Goal: Transaction & Acquisition: Purchase product/service

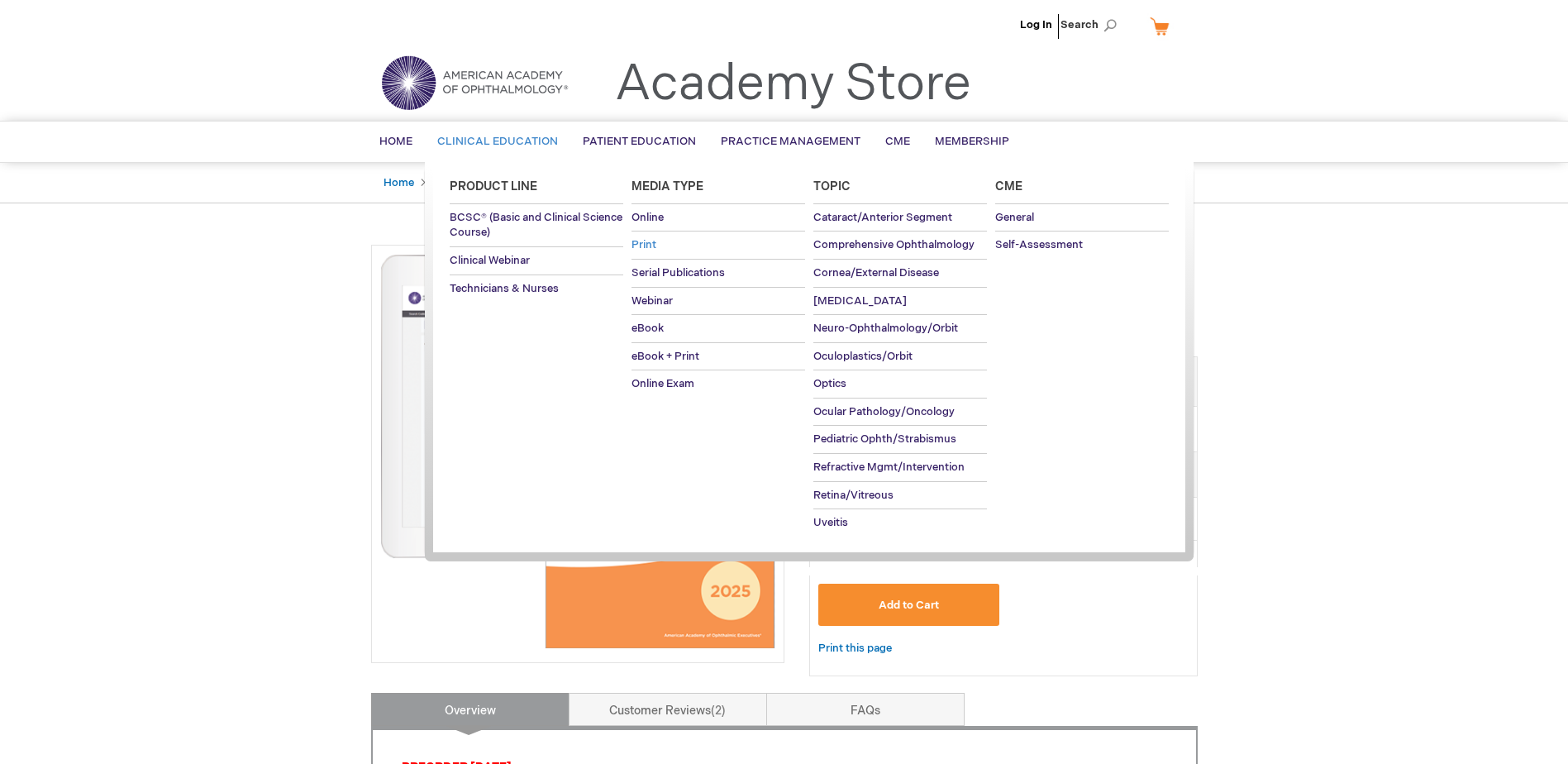
click at [645, 242] on span "Print" at bounding box center [645, 245] width 25 height 13
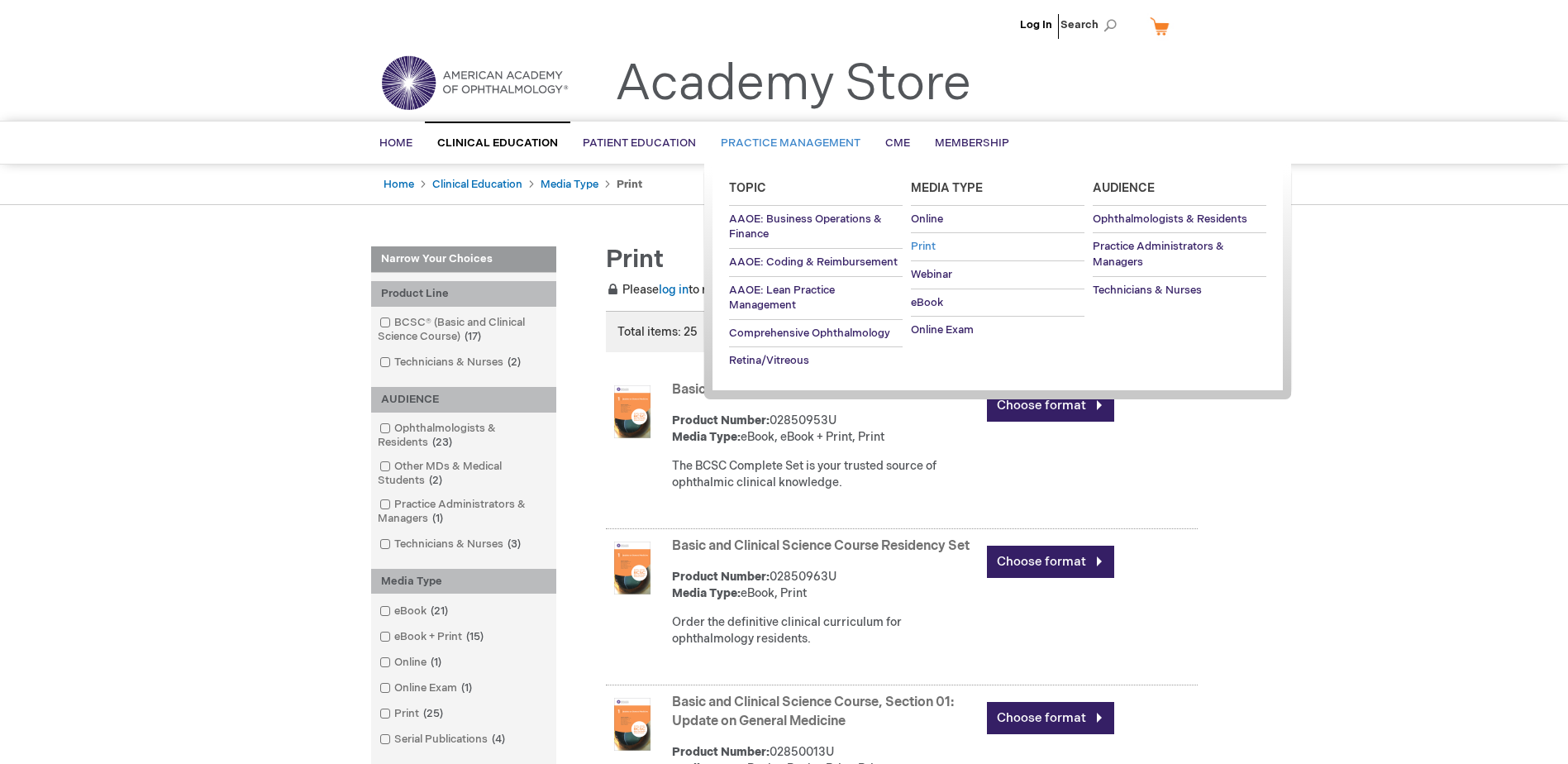
click at [925, 244] on span "Print" at bounding box center [923, 246] width 25 height 13
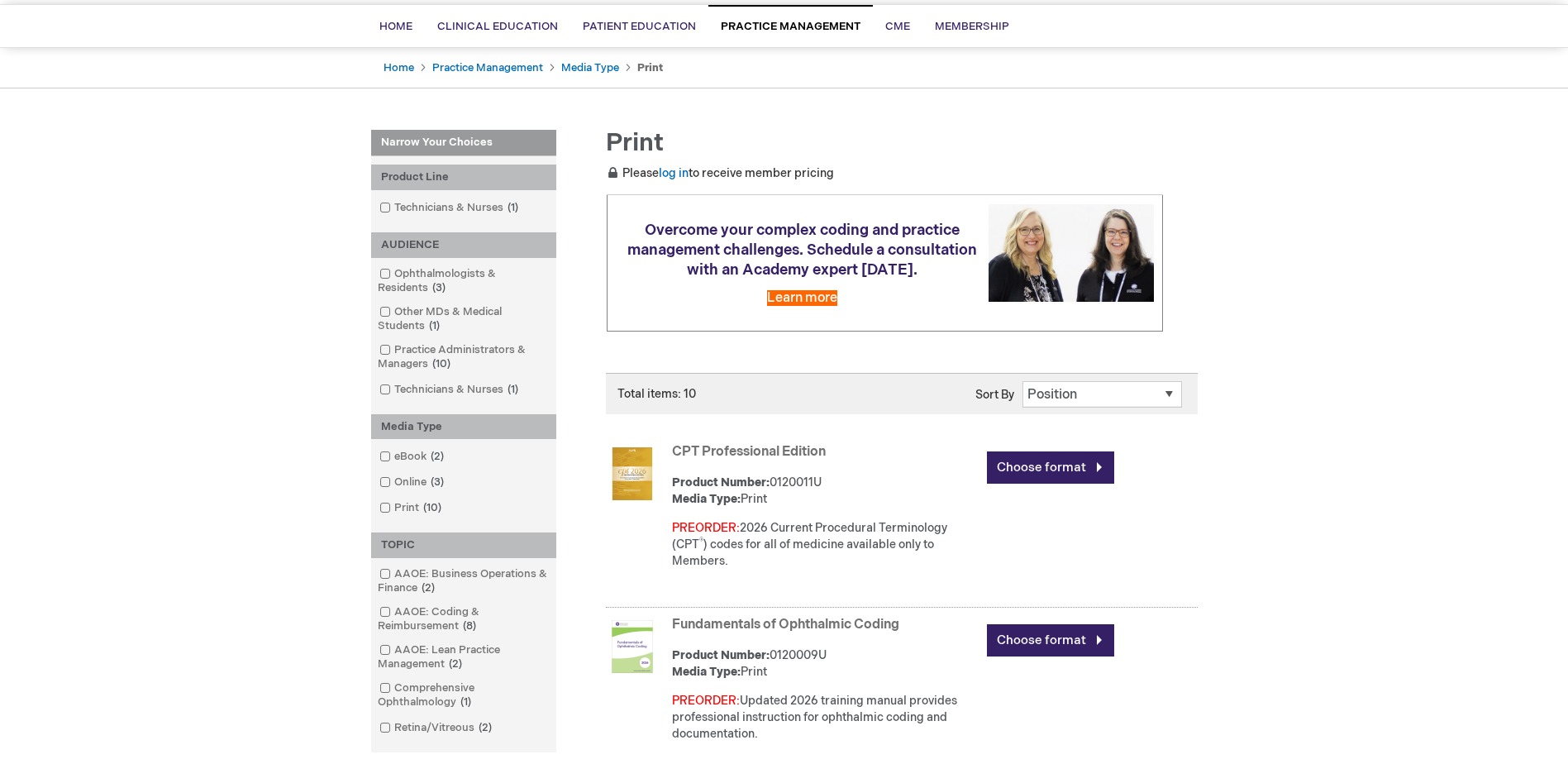
scroll to position [166, 0]
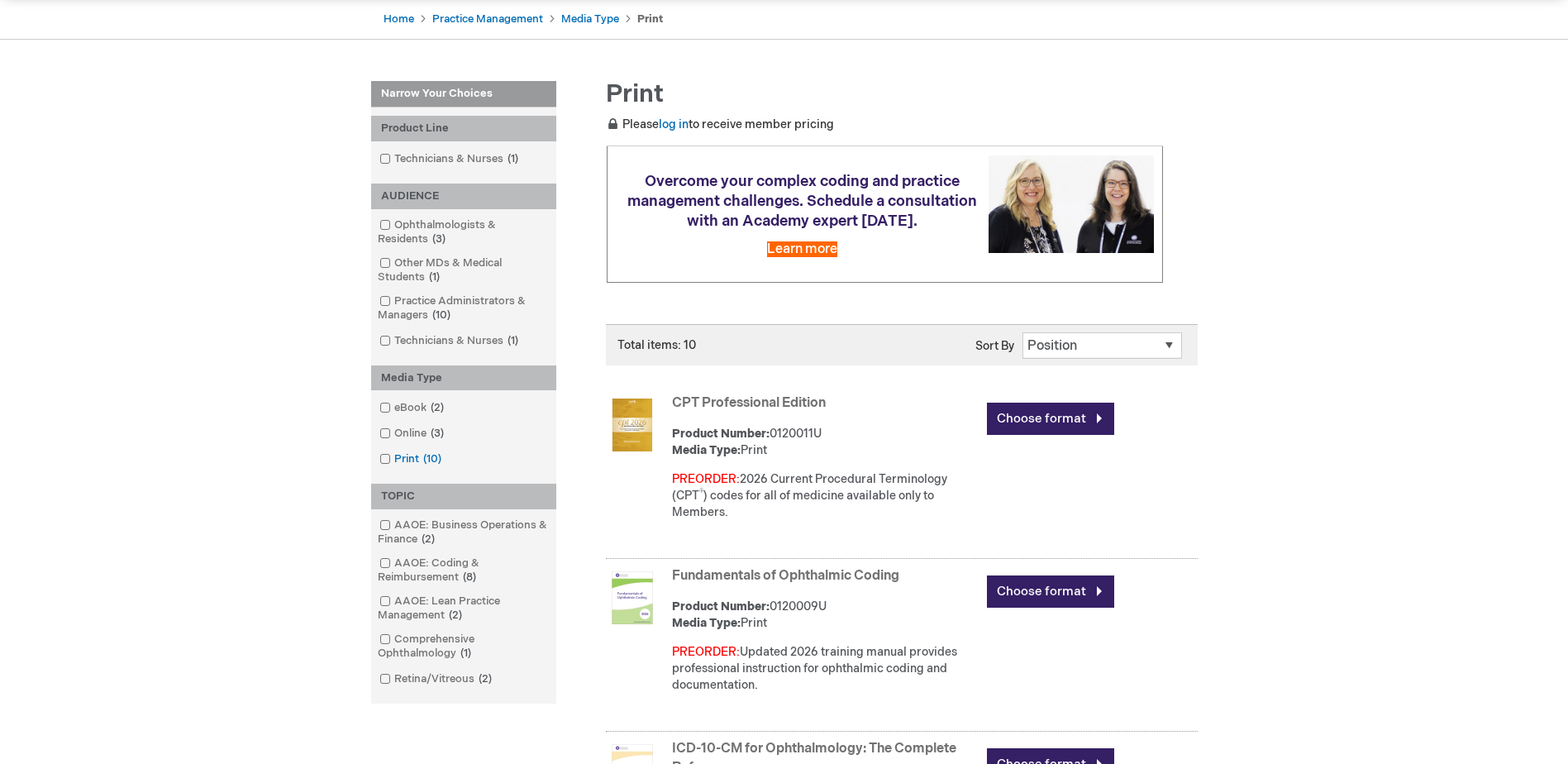
click at [394, 457] on span at bounding box center [394, 459] width 0 height 13
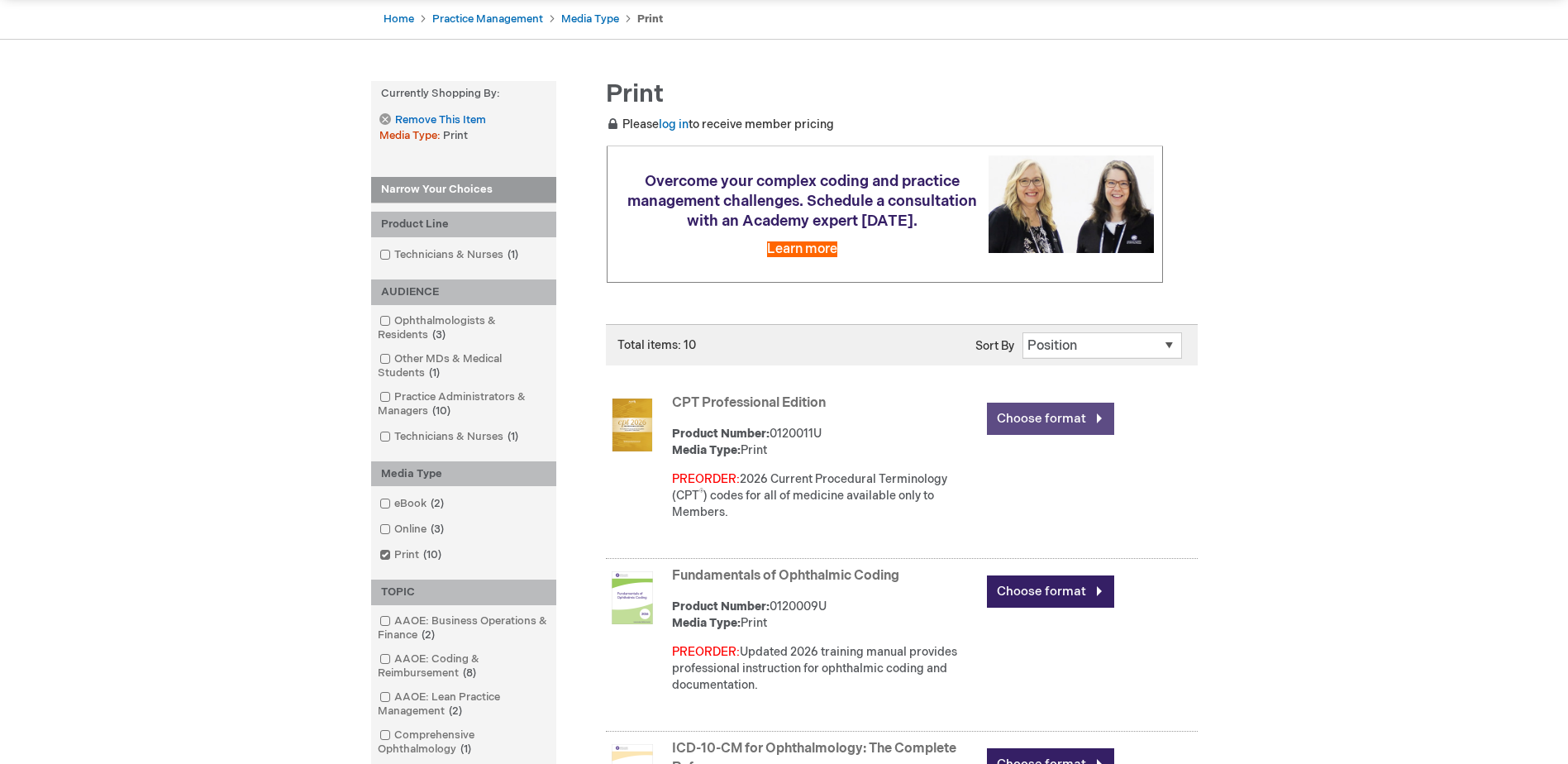
click at [1048, 421] on link "Choose format" at bounding box center [1051, 419] width 128 height 32
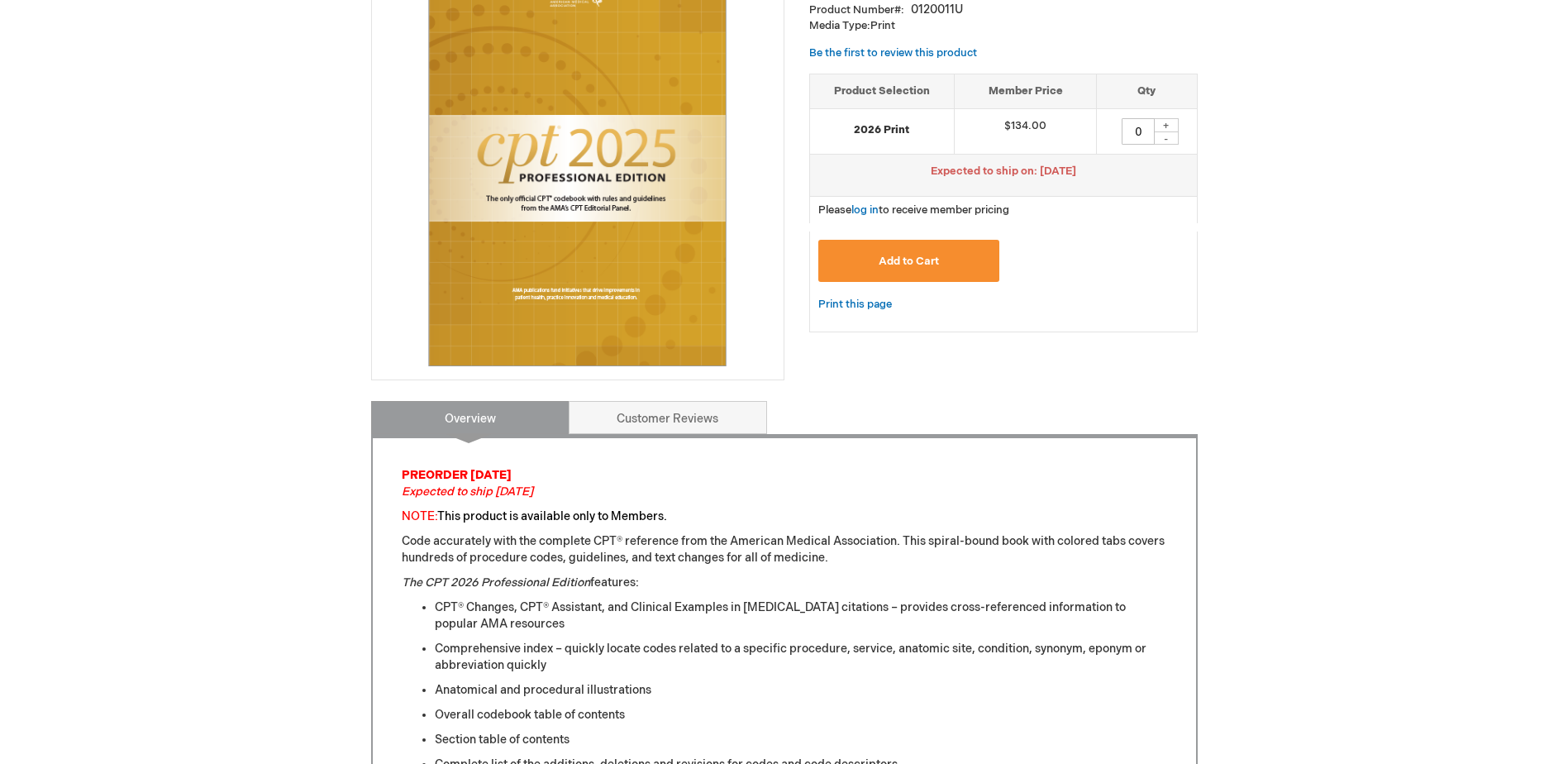
scroll to position [248, 0]
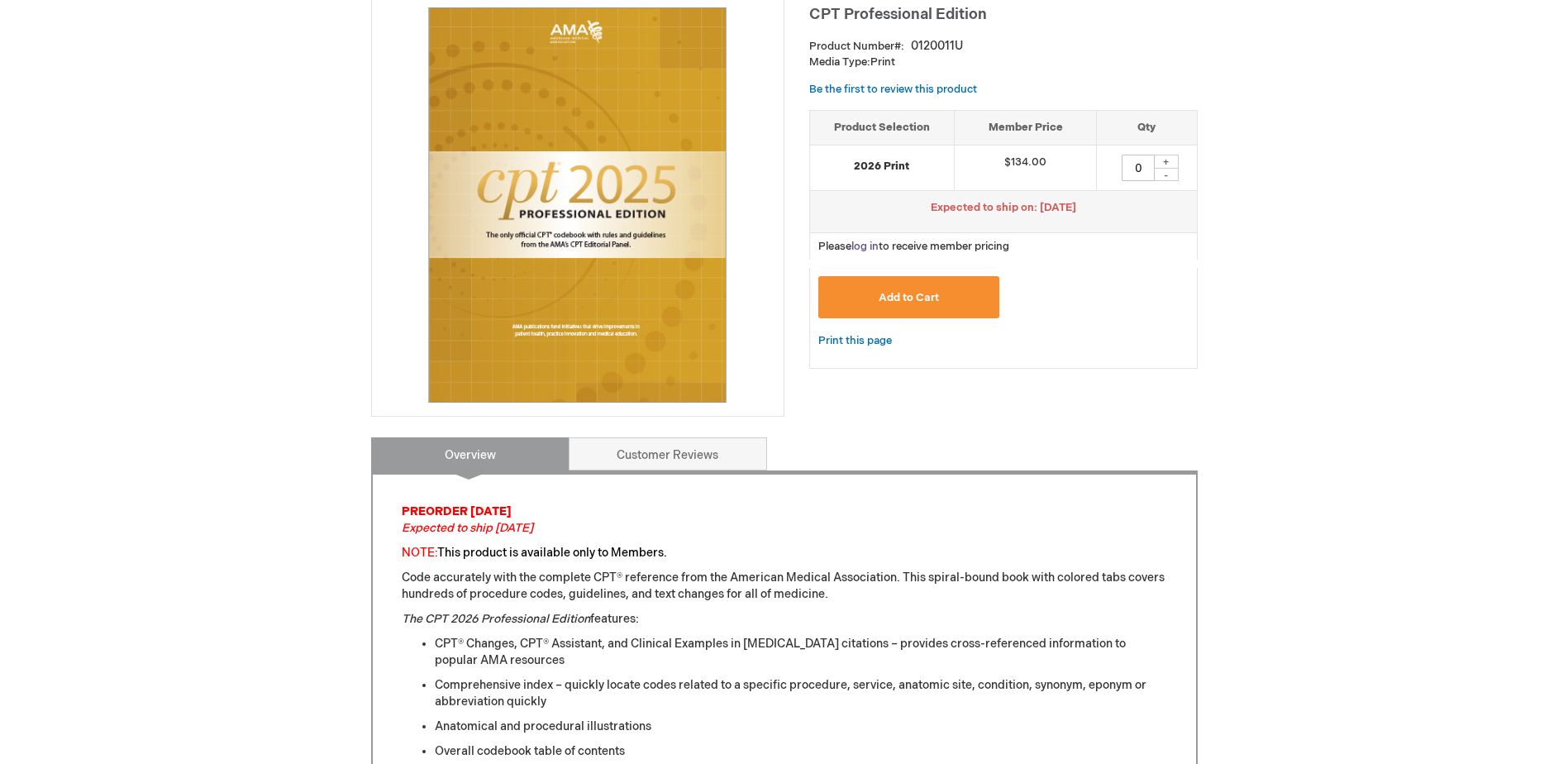
click at [867, 245] on link "log in" at bounding box center [865, 246] width 27 height 13
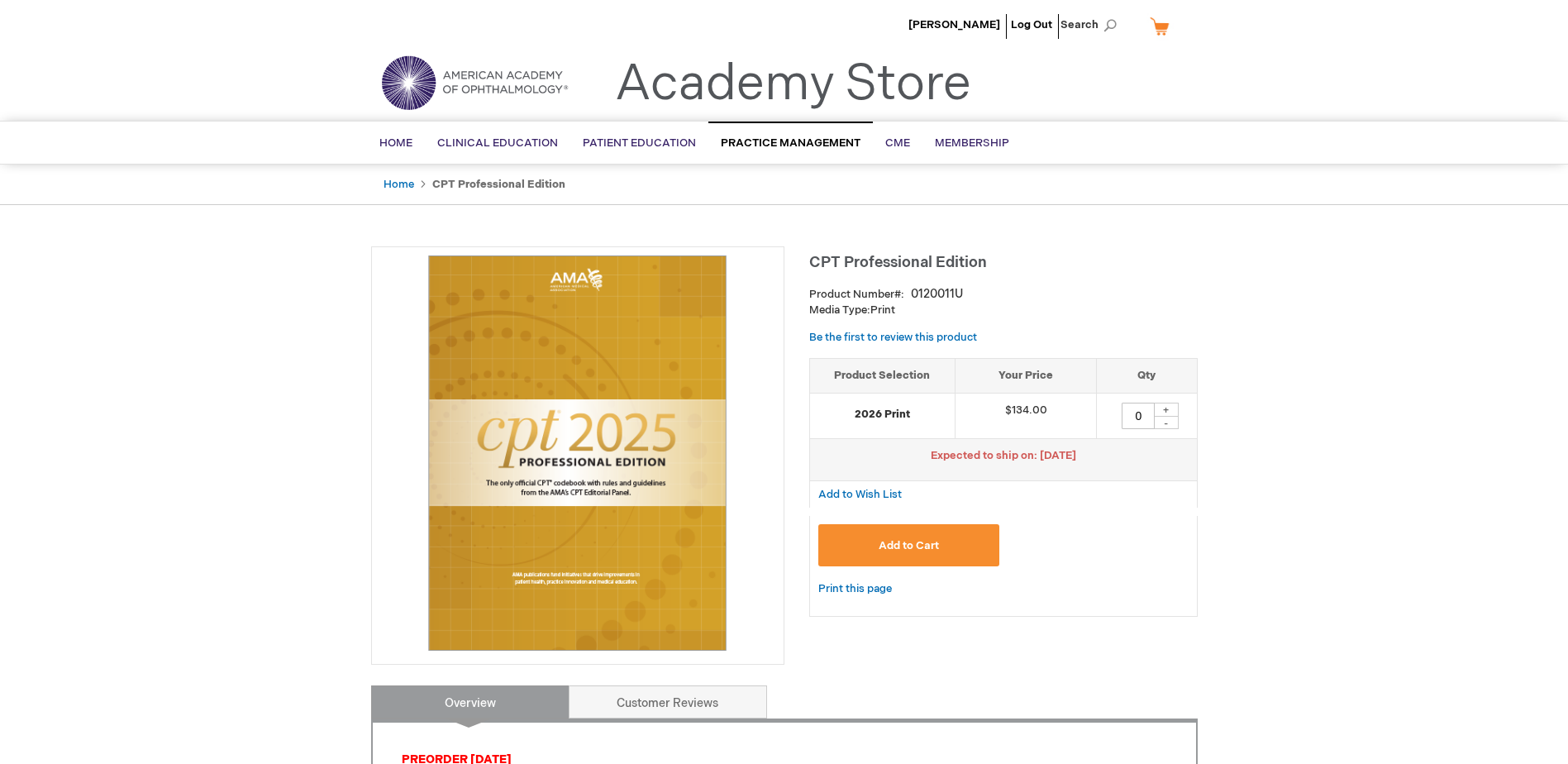
scroll to position [82, 0]
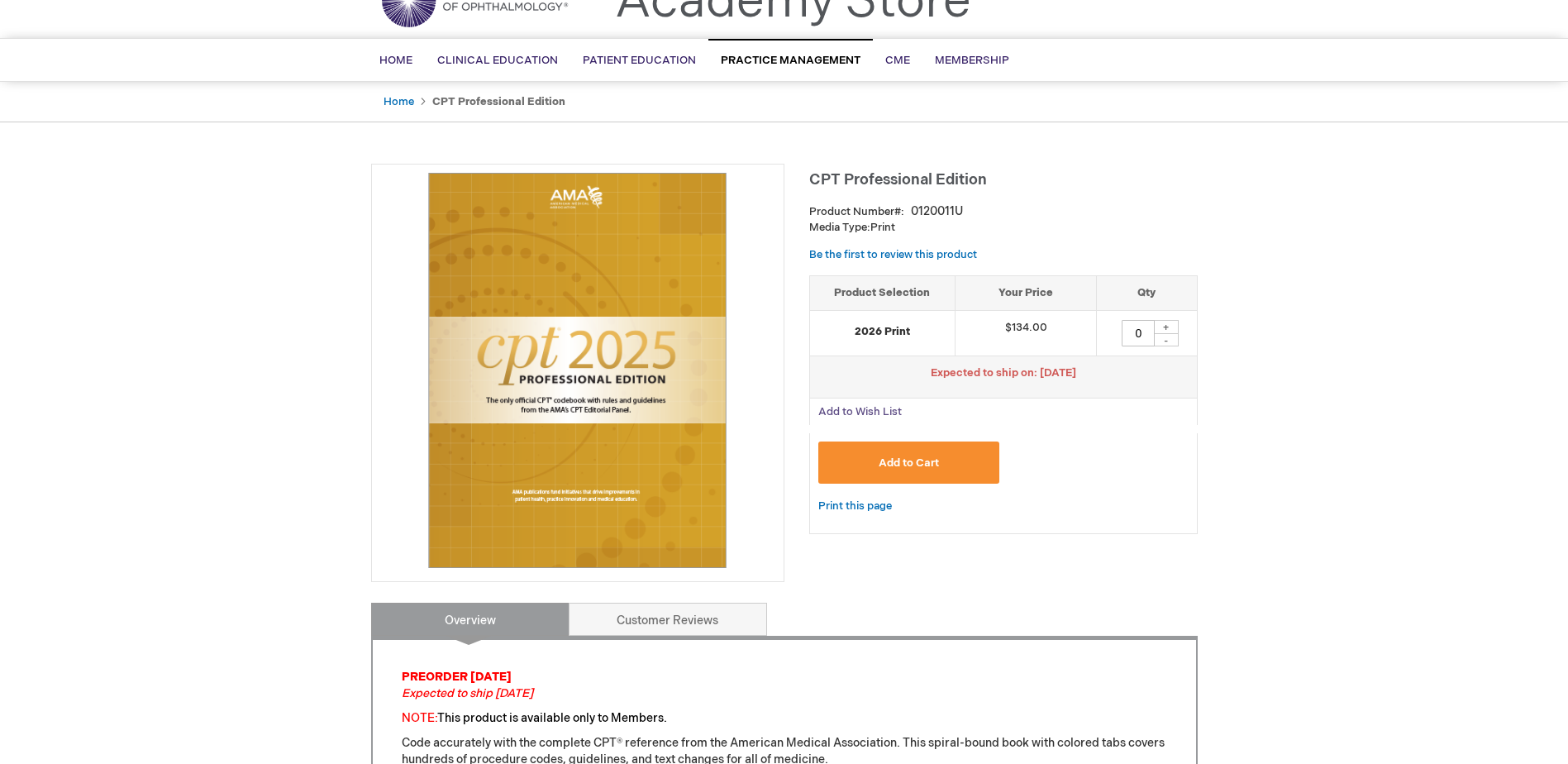
click at [864, 413] on span "Add to Wish List" at bounding box center [860, 412] width 83 height 13
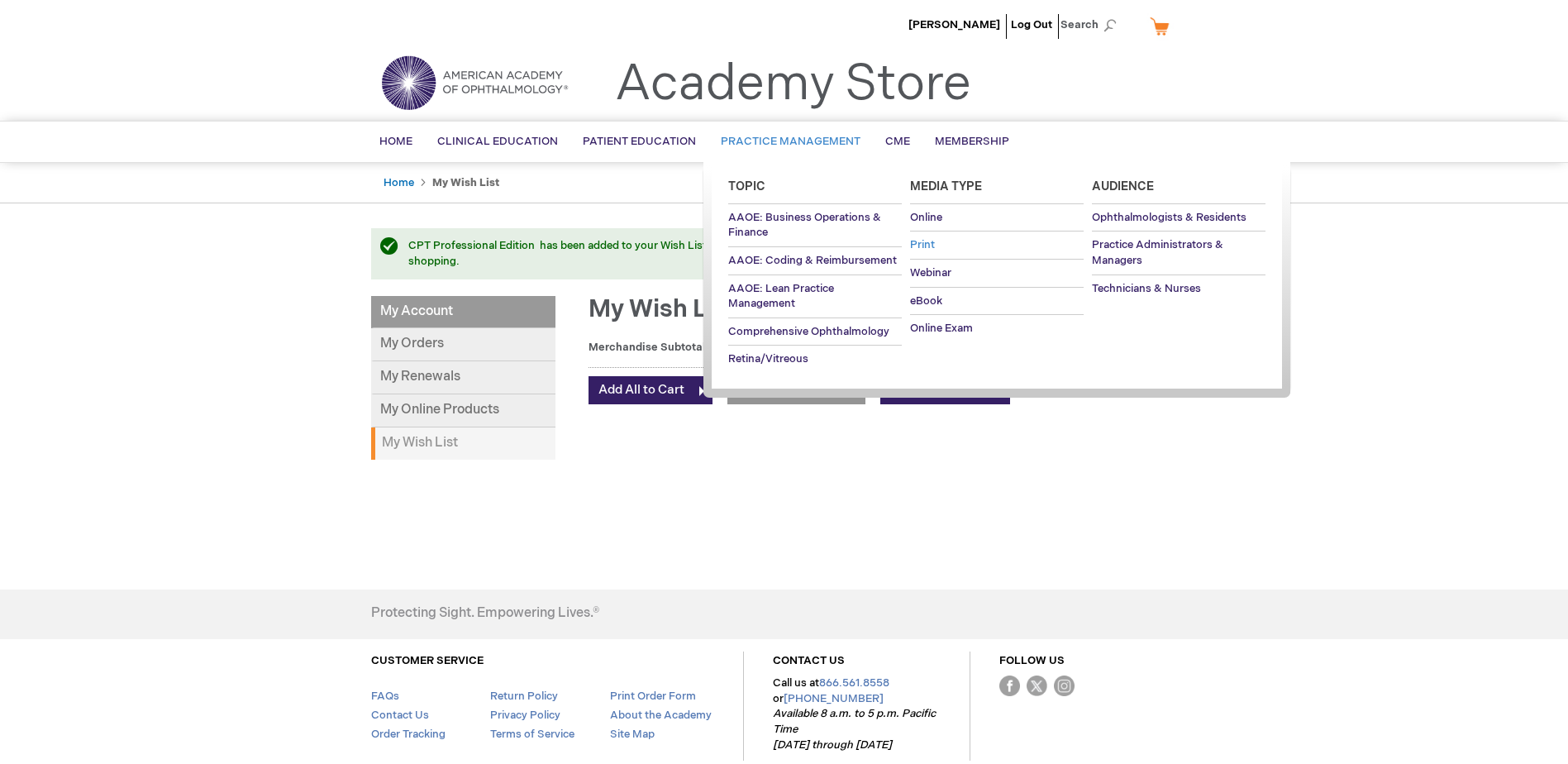
click at [926, 242] on span "Print" at bounding box center [923, 245] width 25 height 13
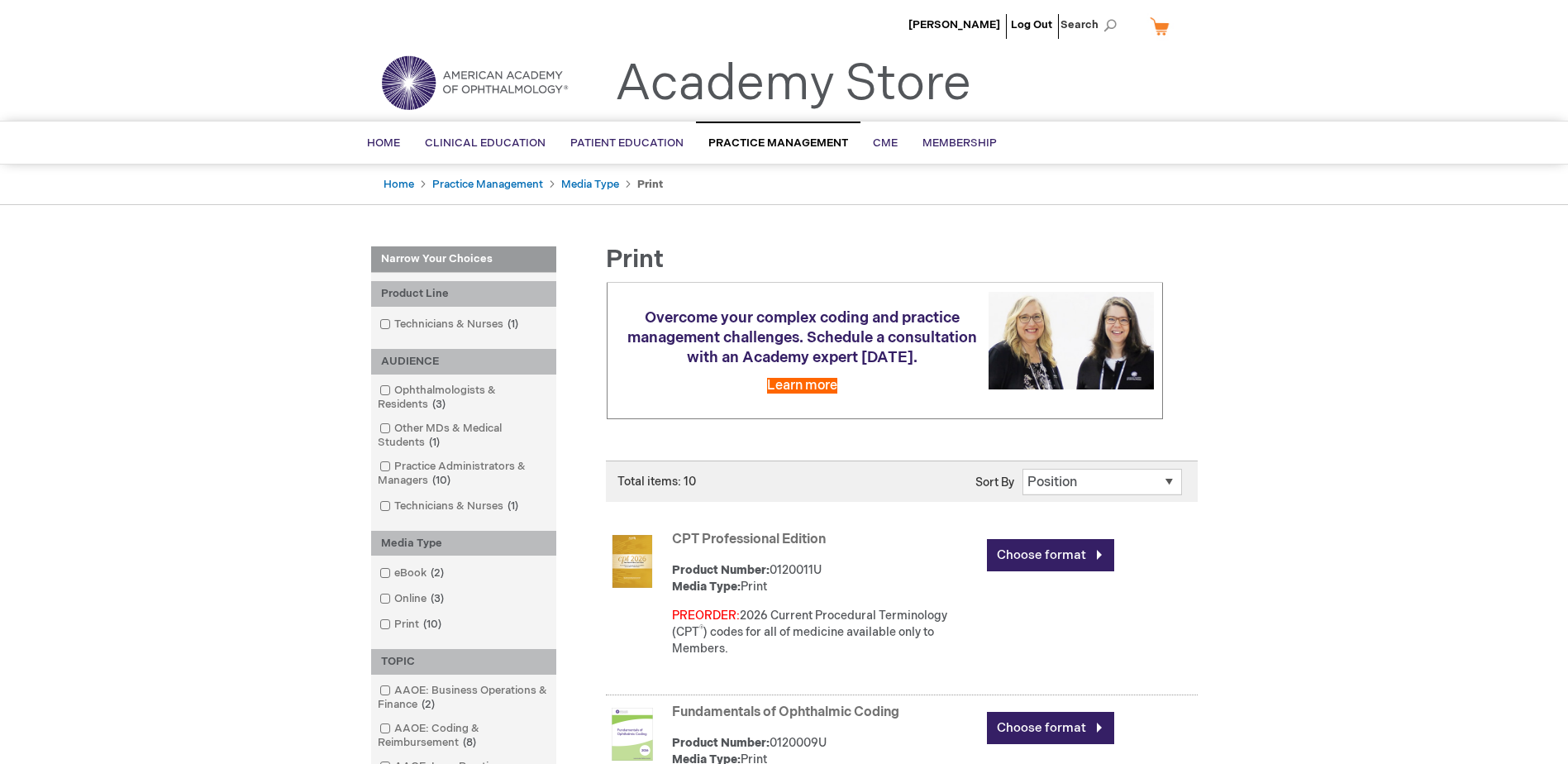
click at [394, 624] on span at bounding box center [394, 624] width 0 height 13
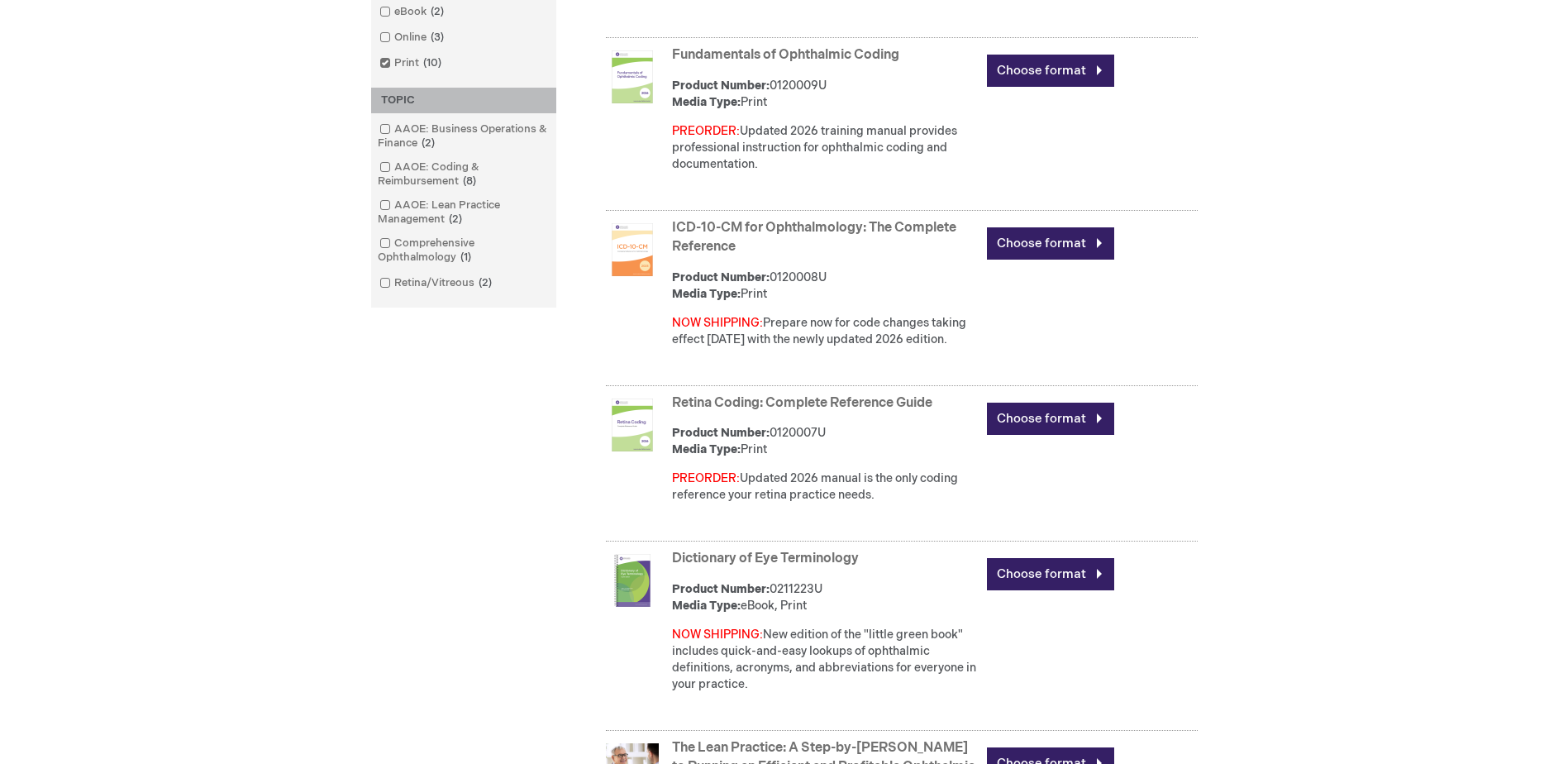
scroll to position [579, 0]
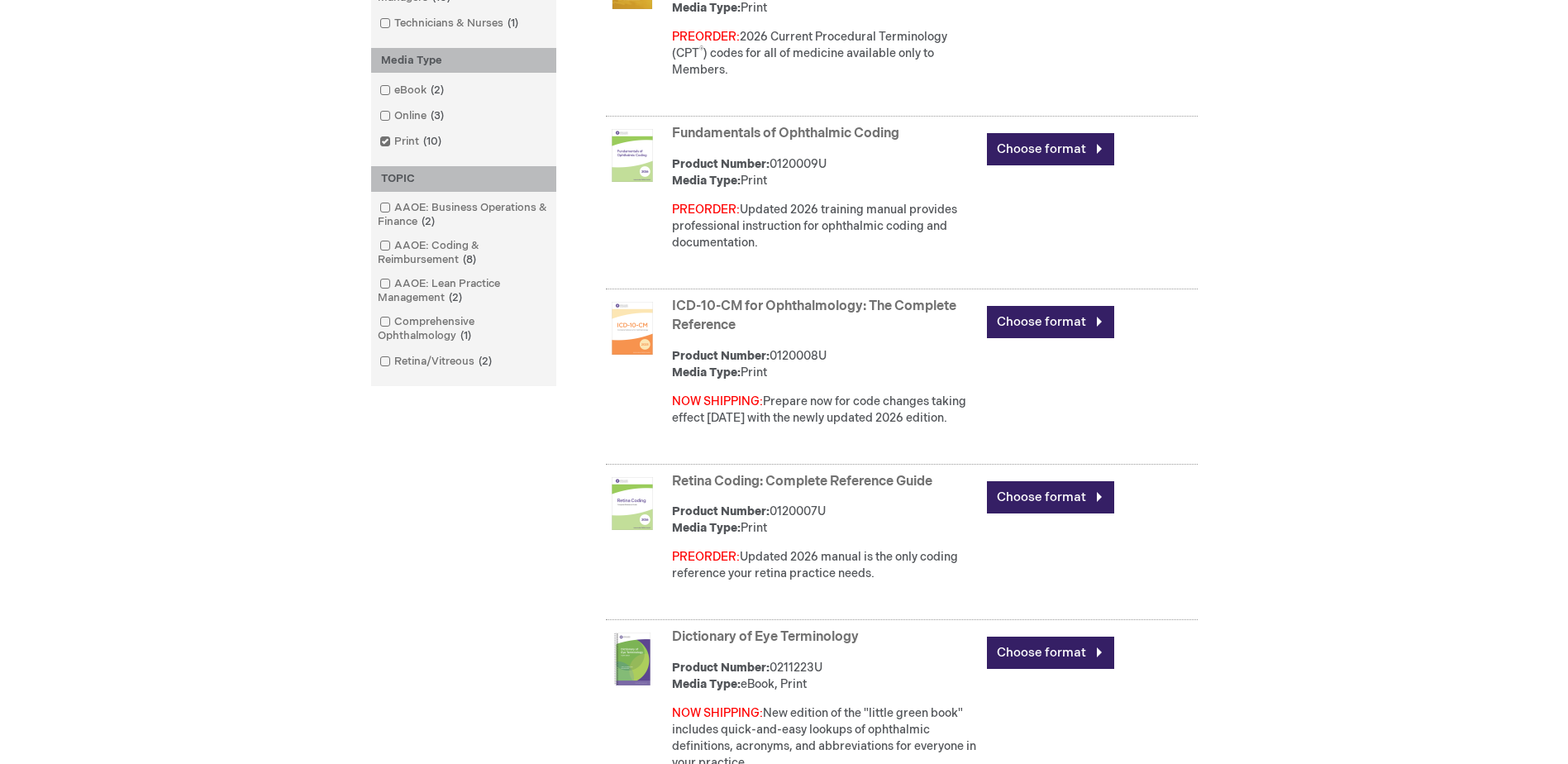
click at [766, 303] on link "ICD-10-CM for Ophthalmology: The Complete Reference" at bounding box center [814, 315] width 284 height 34
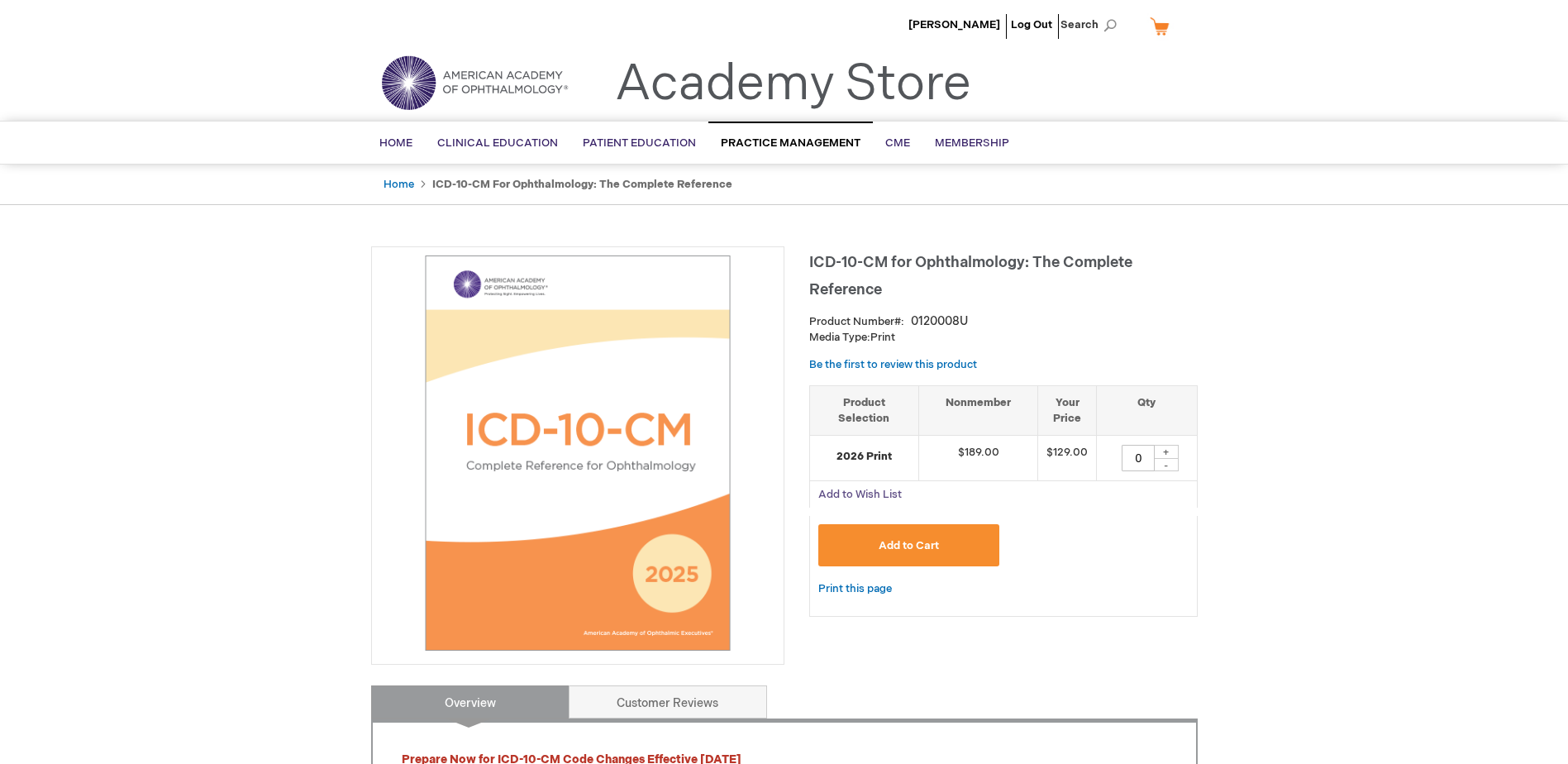
click at [882, 493] on span "Add to Wish List" at bounding box center [860, 494] width 83 height 13
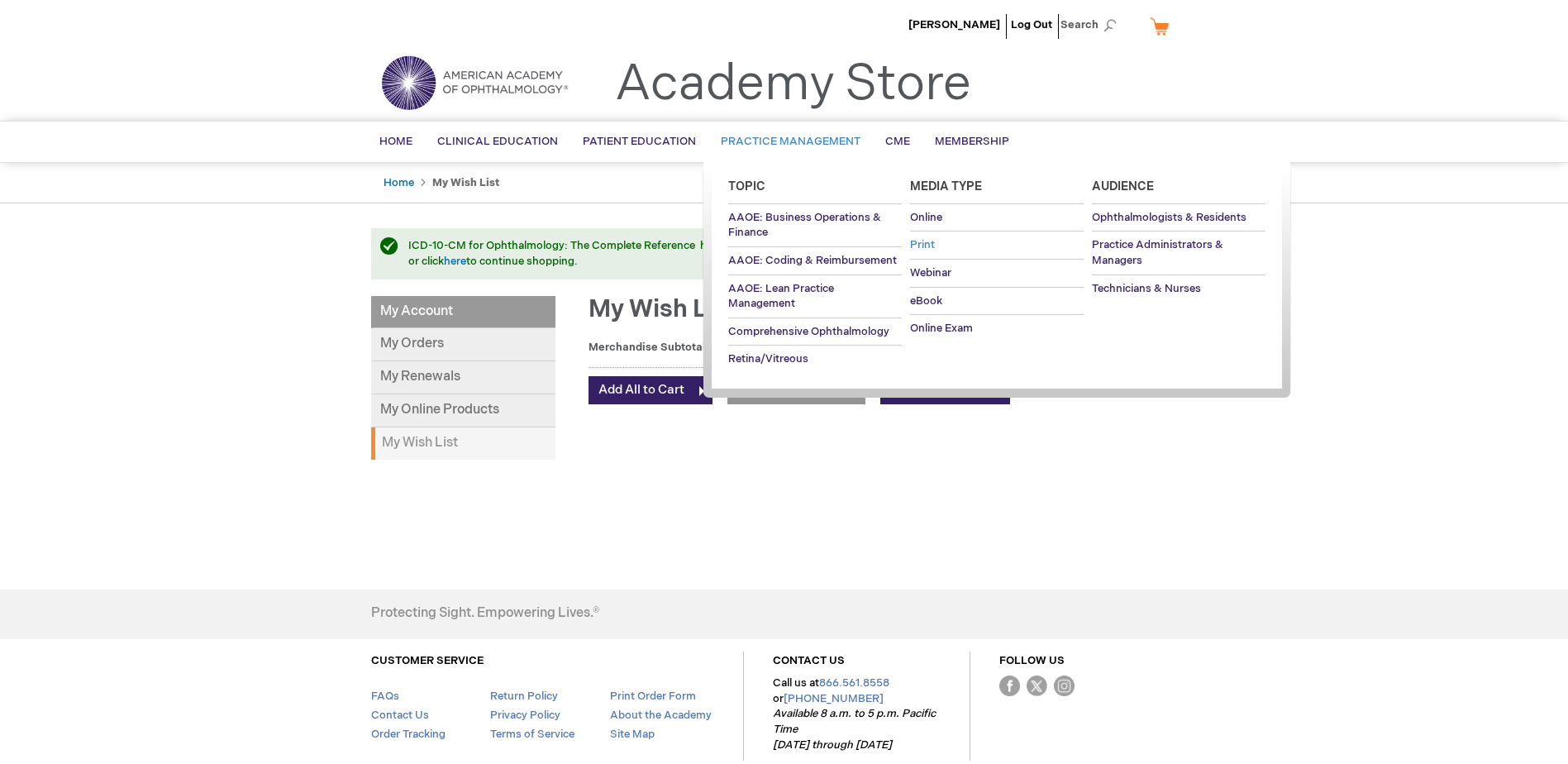
click at [922, 245] on span "Print" at bounding box center [923, 245] width 25 height 13
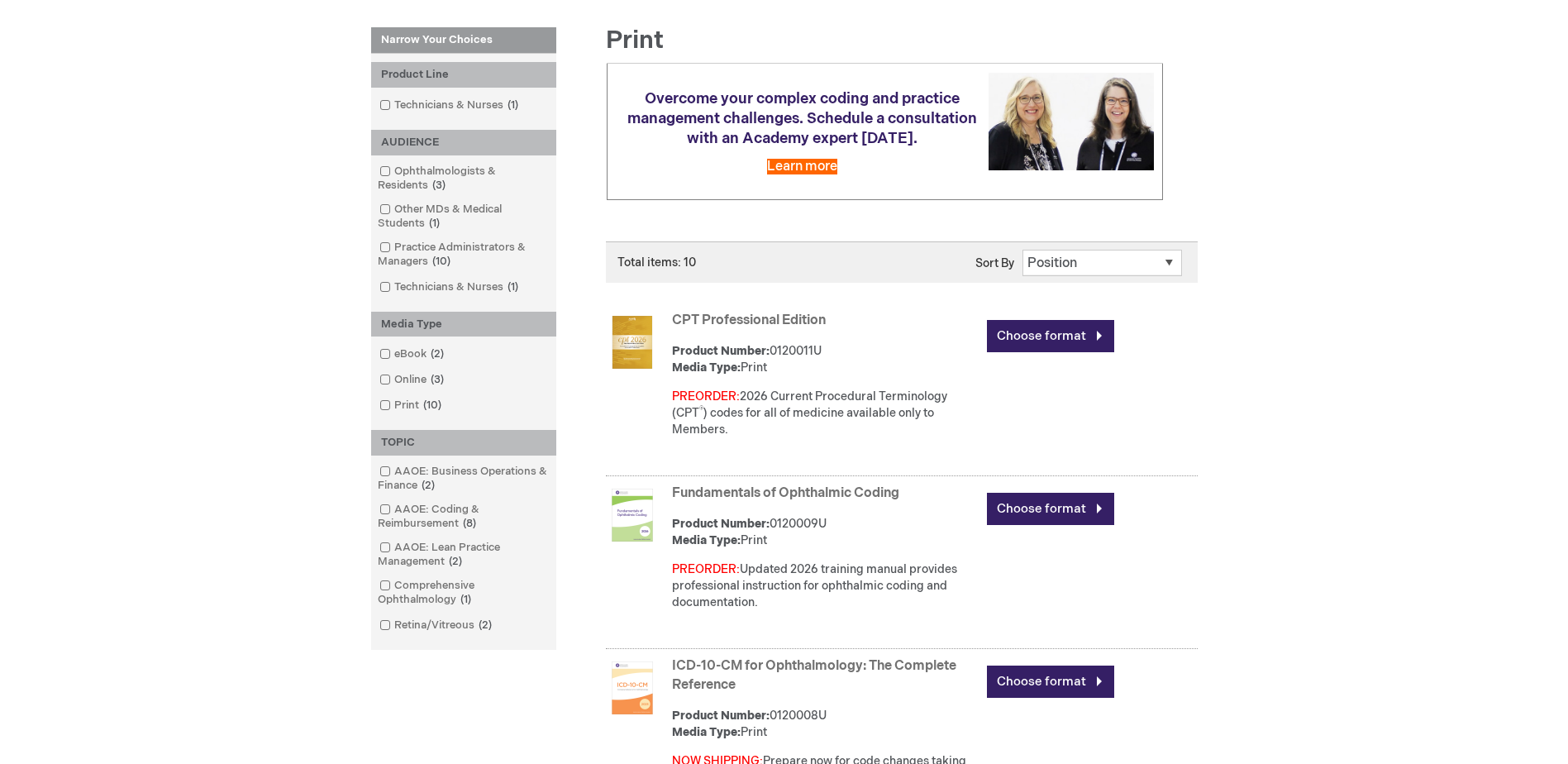
scroll to position [331, 0]
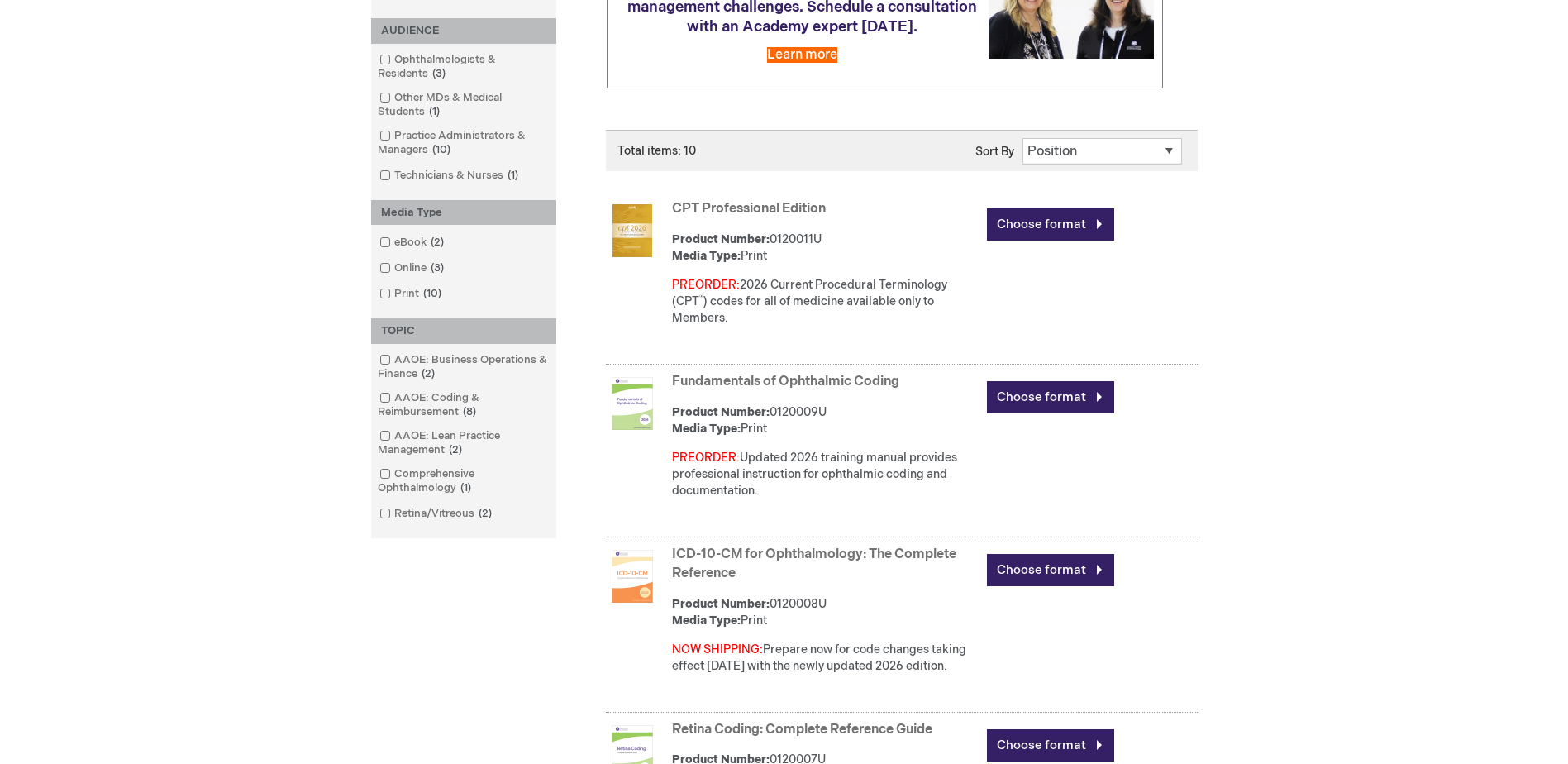
click at [830, 389] on link "Fundamentals of Ophthalmic Coding" at bounding box center [786, 382] width 228 height 16
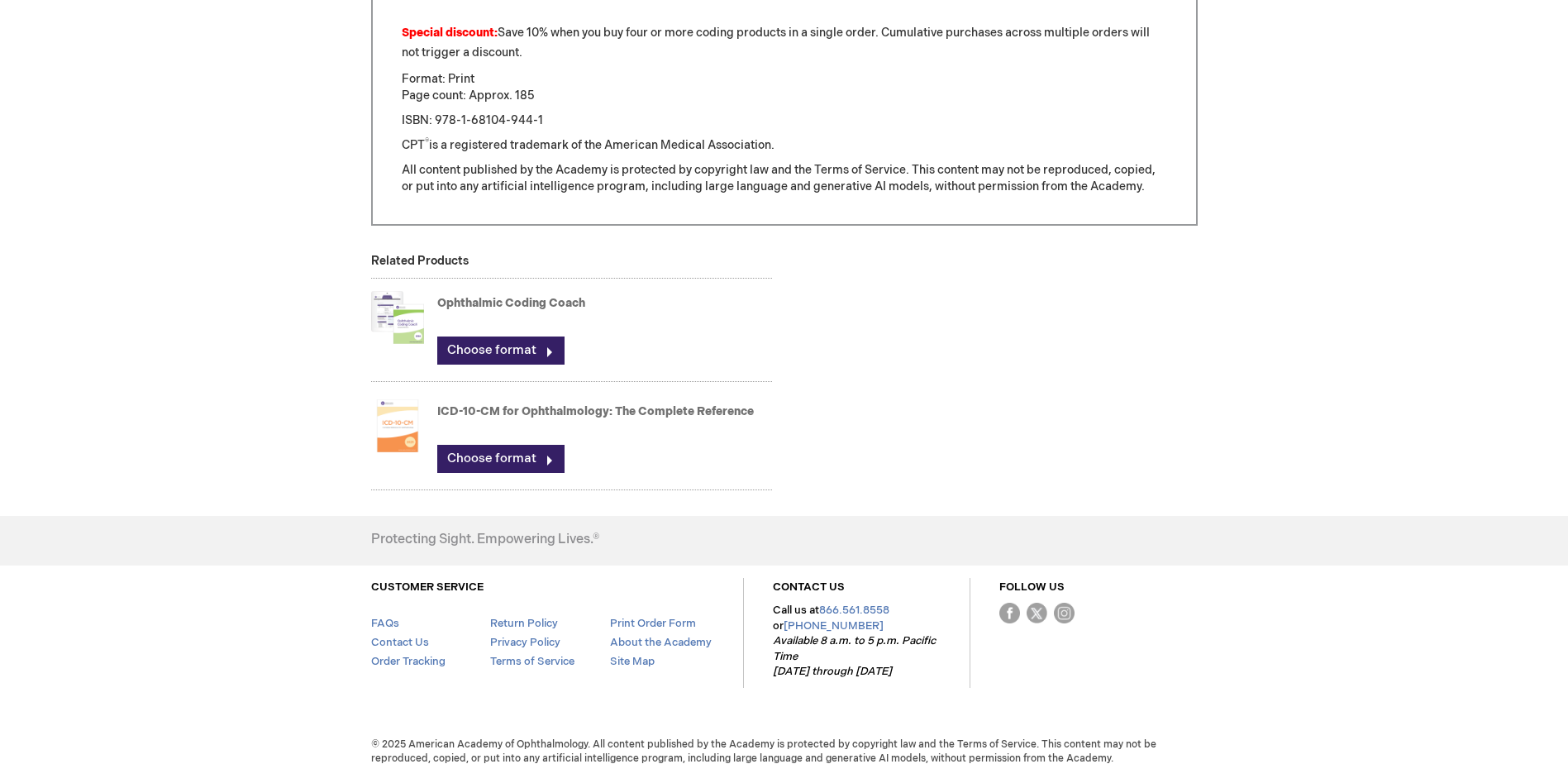
scroll to position [1323, 0]
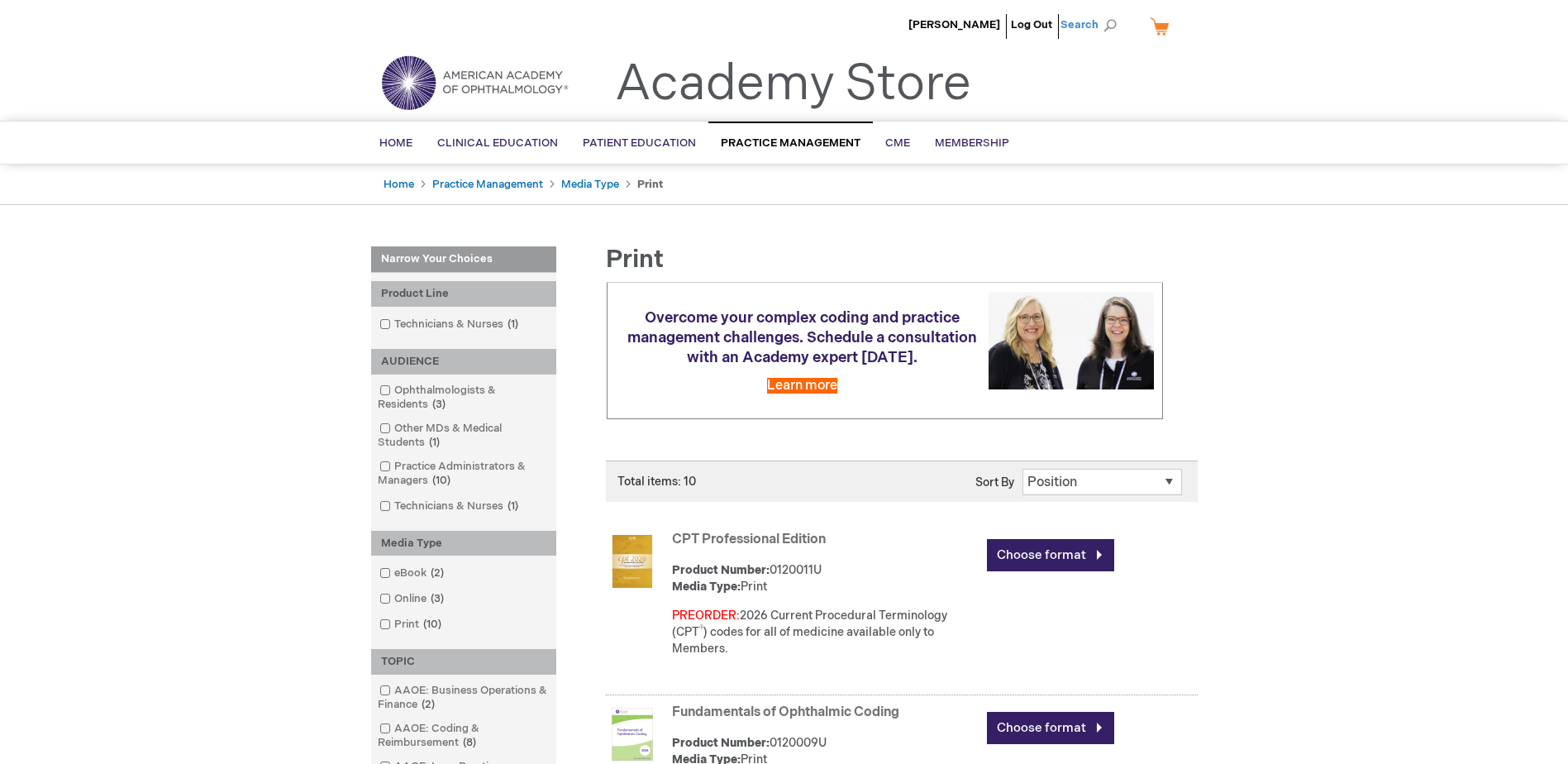
click at [1089, 21] on span "Search" at bounding box center [1092, 24] width 63 height 33
type input "Wish List"
click at [1103, 13] on button "Search" at bounding box center [1110, 25] width 13 height 26
click at [1104, 21] on button "Search" at bounding box center [1110, 25] width 13 height 26
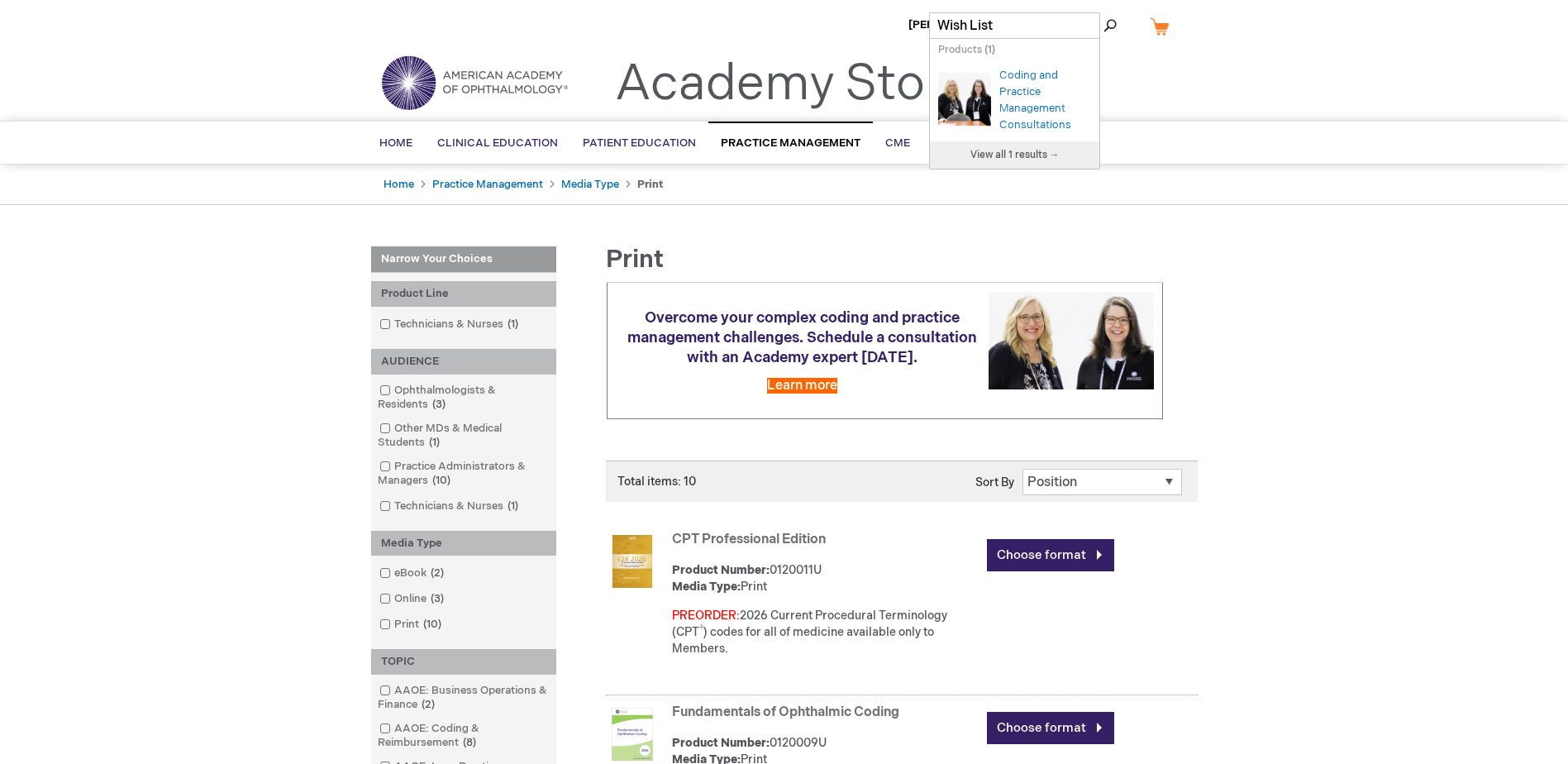
click at [1161, 29] on link "My Cart" at bounding box center [1166, 26] width 39 height 29
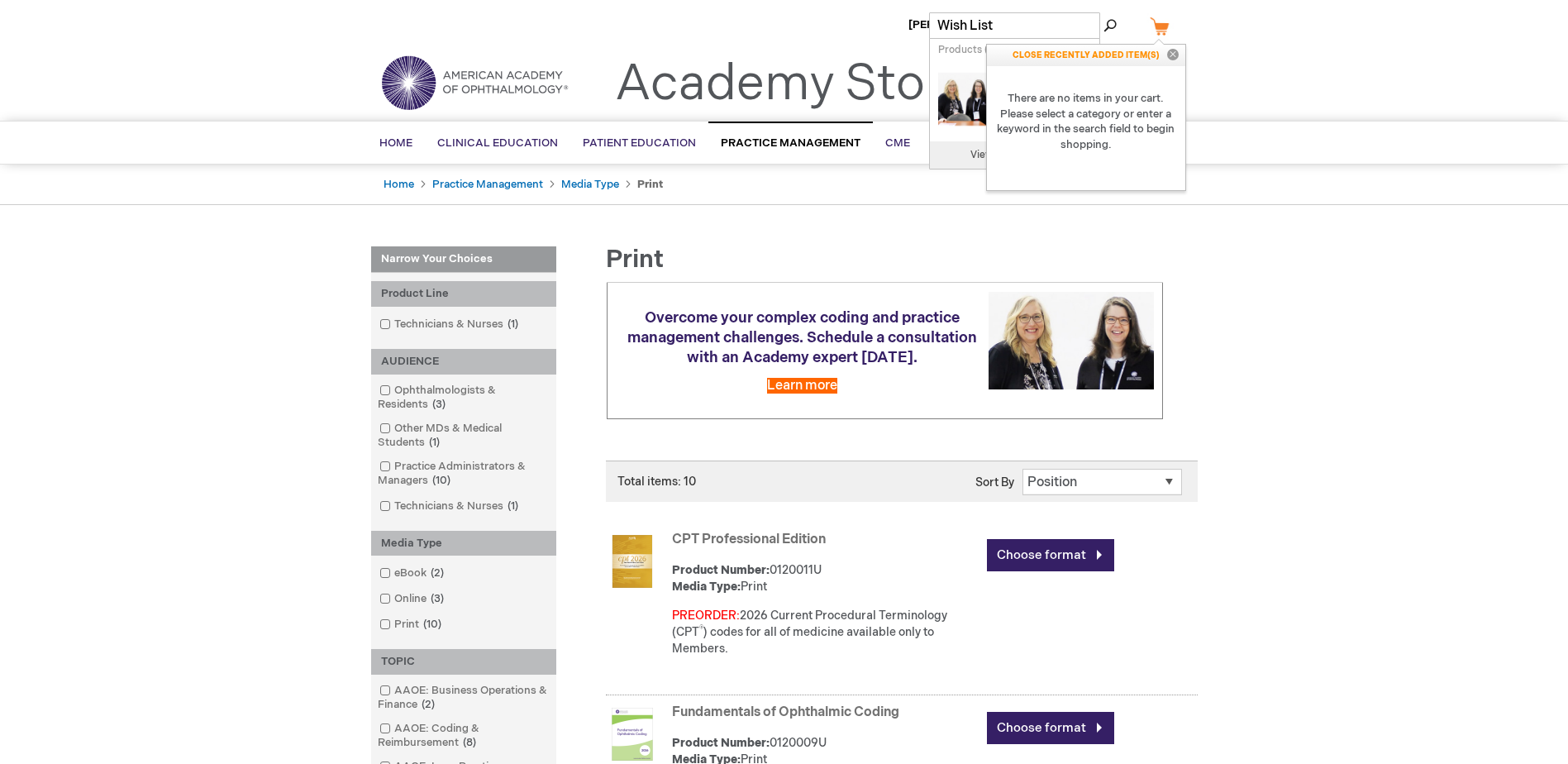
click at [1116, 133] on strong "There are no items in your cart. Please select a category or enter a keyword in…" at bounding box center [1087, 122] width 198 height 111
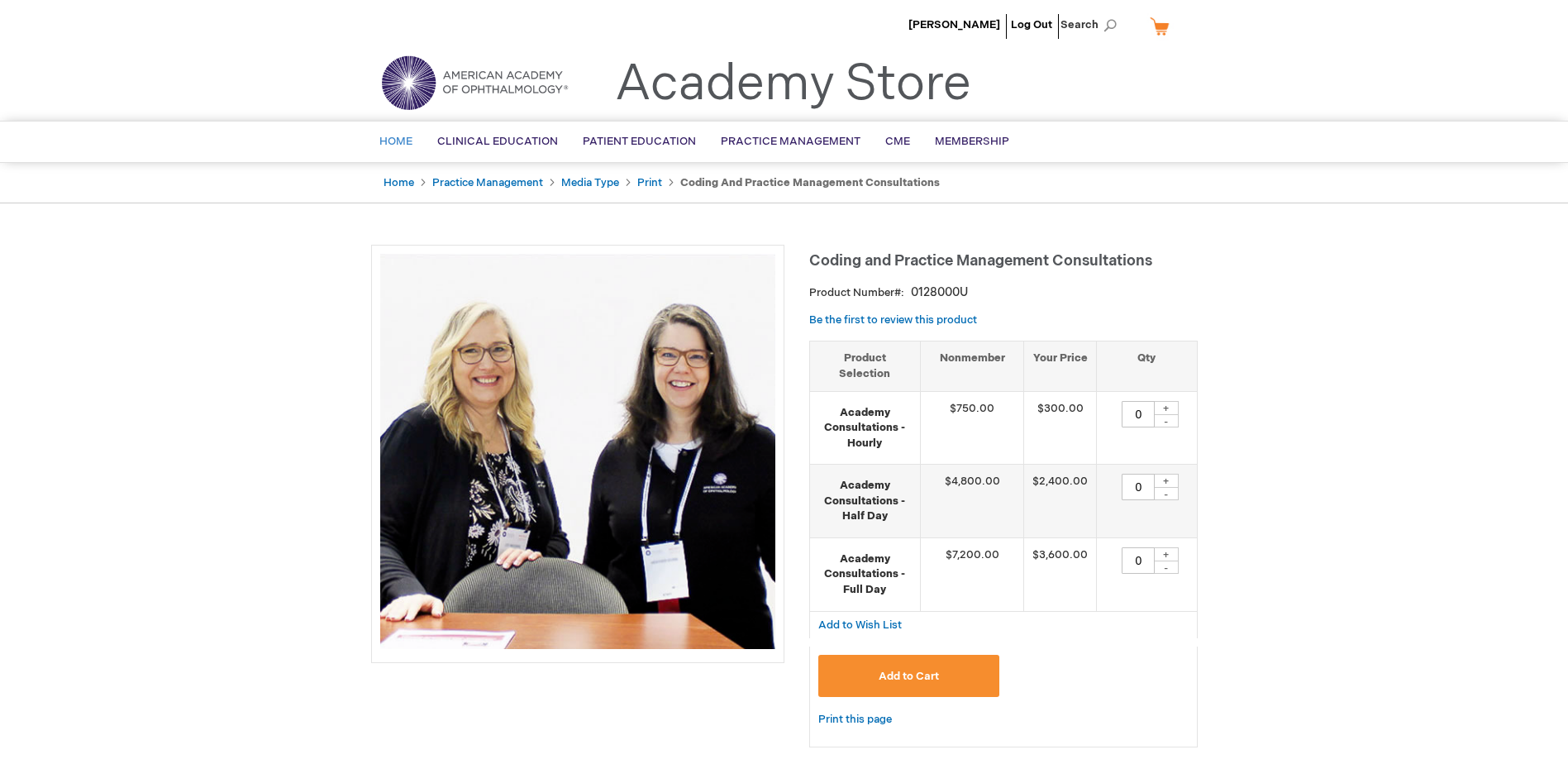
click at [397, 144] on span "Home" at bounding box center [396, 141] width 33 height 13
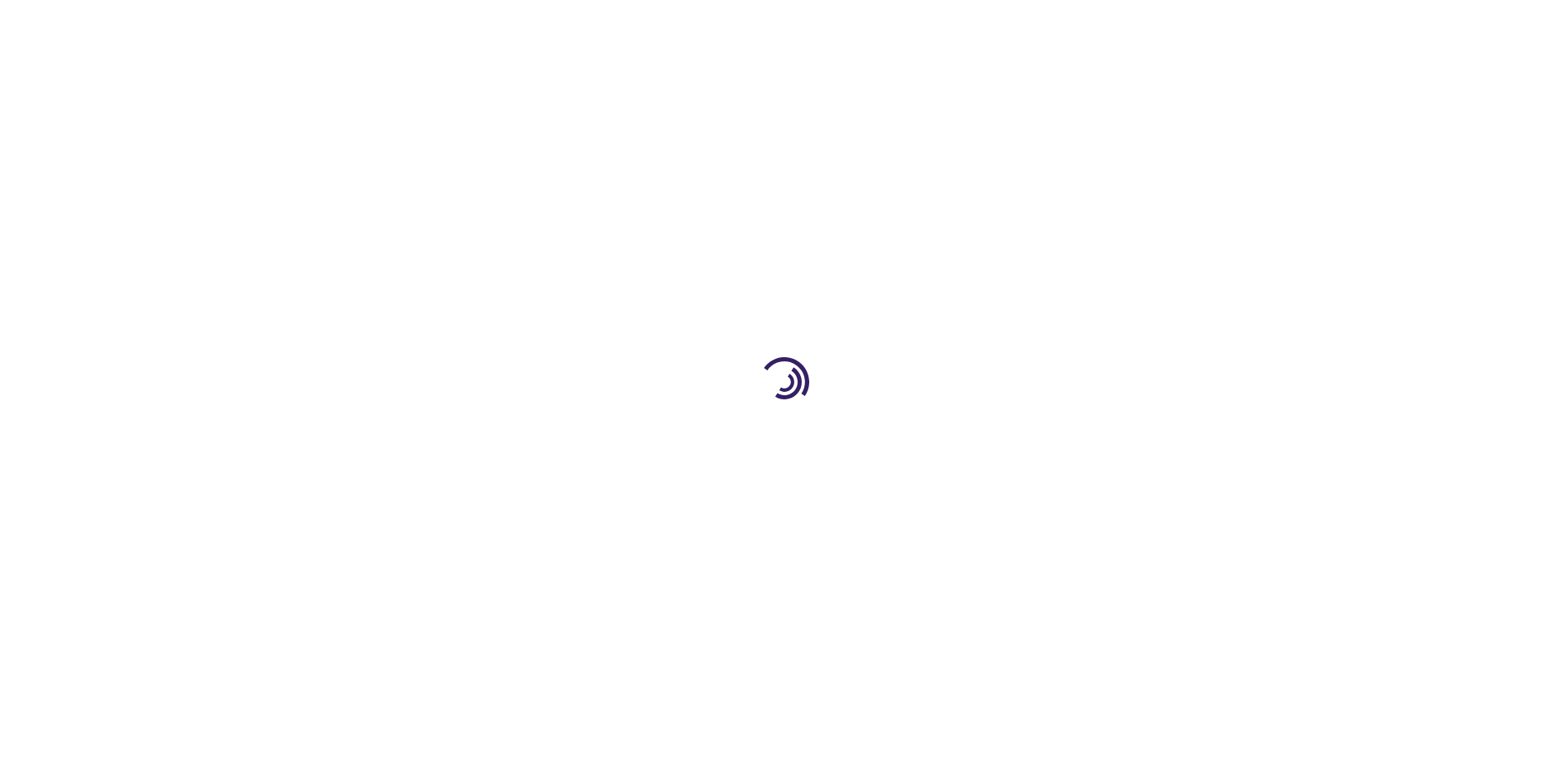
click at [397, 140] on div at bounding box center [784, 382] width 1568 height 764
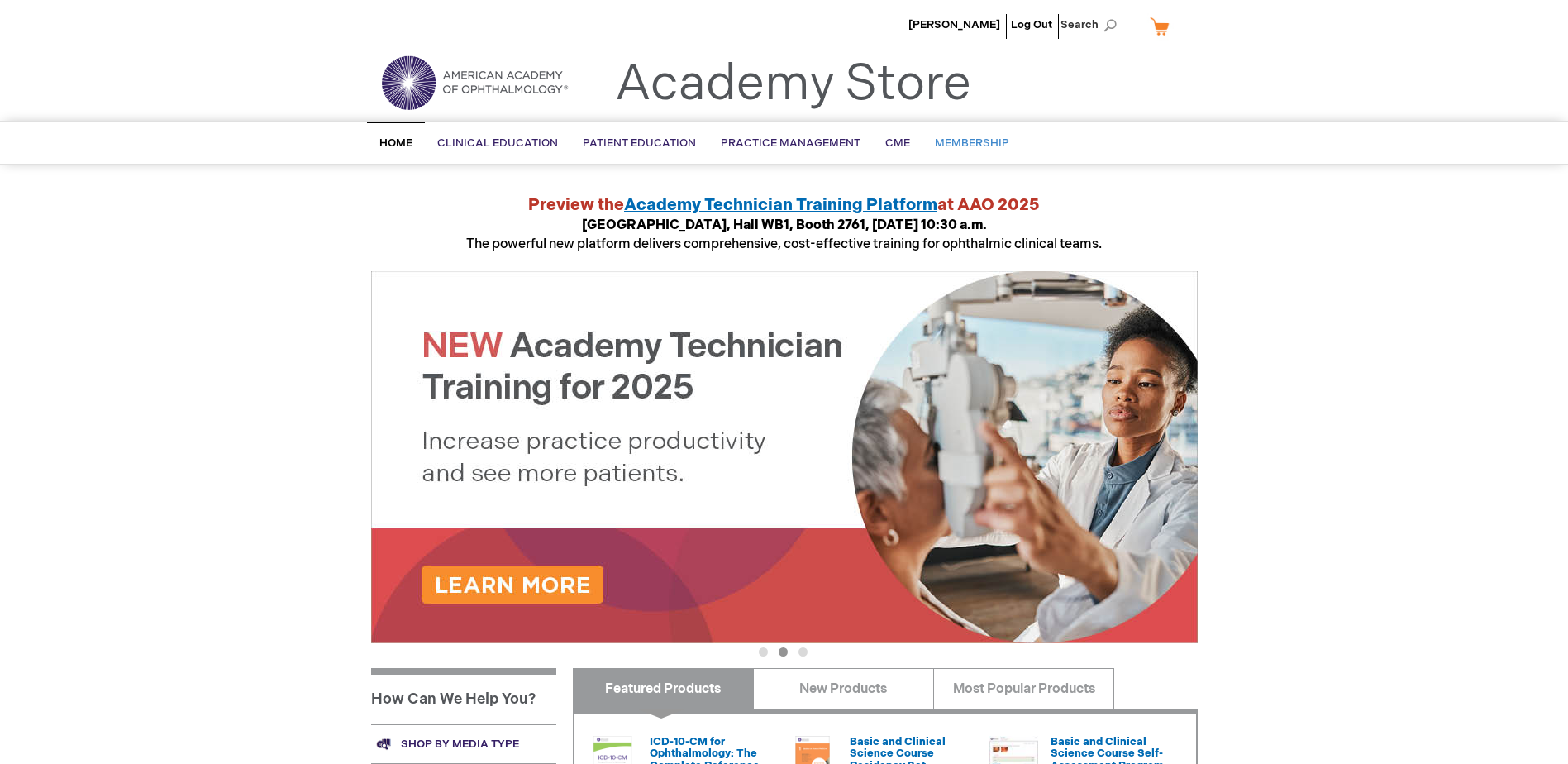
click at [958, 142] on span "Membership" at bounding box center [972, 143] width 75 height 13
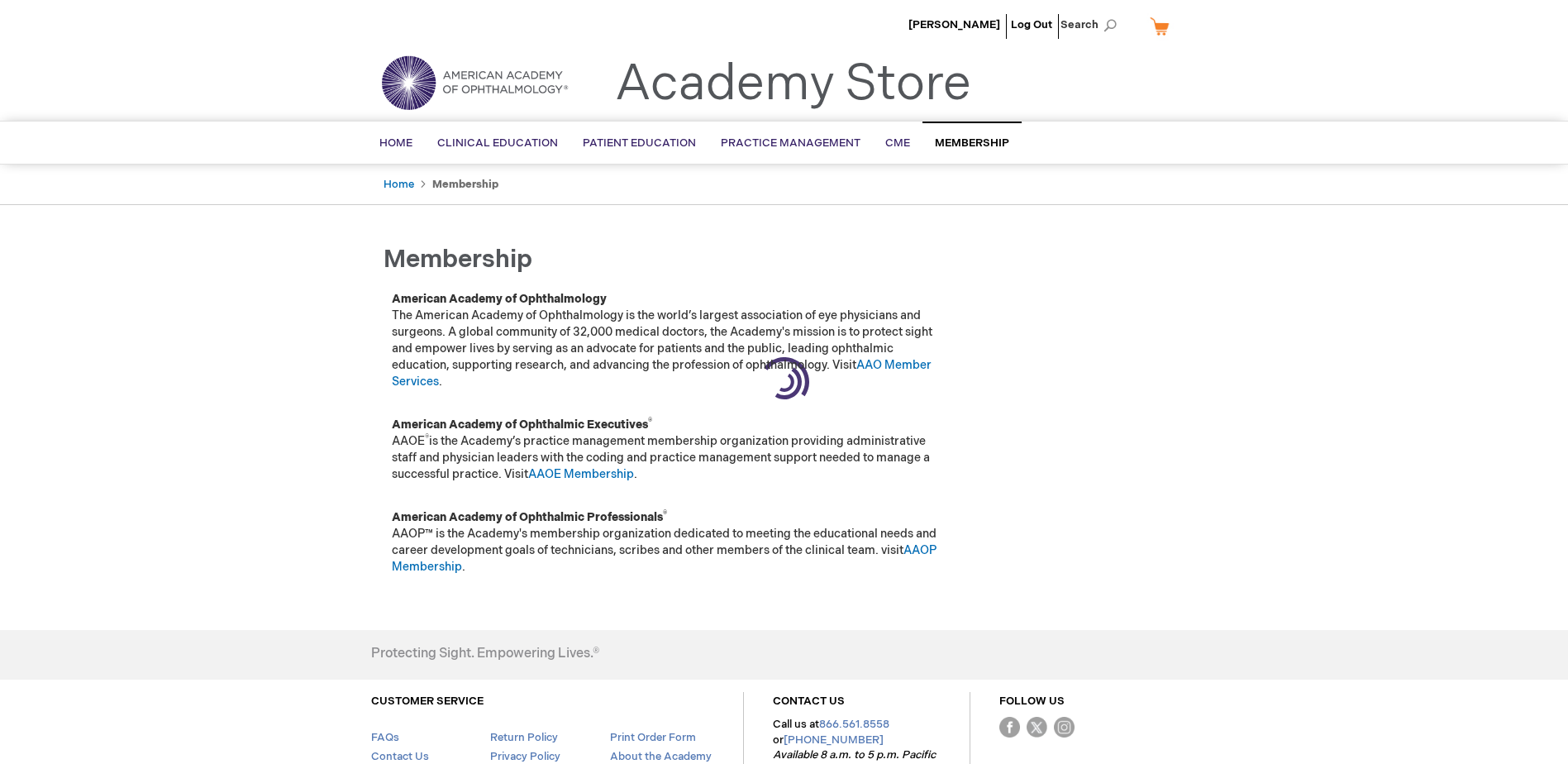
click at [955, 144] on span "Membership" at bounding box center [972, 143] width 75 height 13
click at [395, 143] on span "Home" at bounding box center [396, 143] width 33 height 13
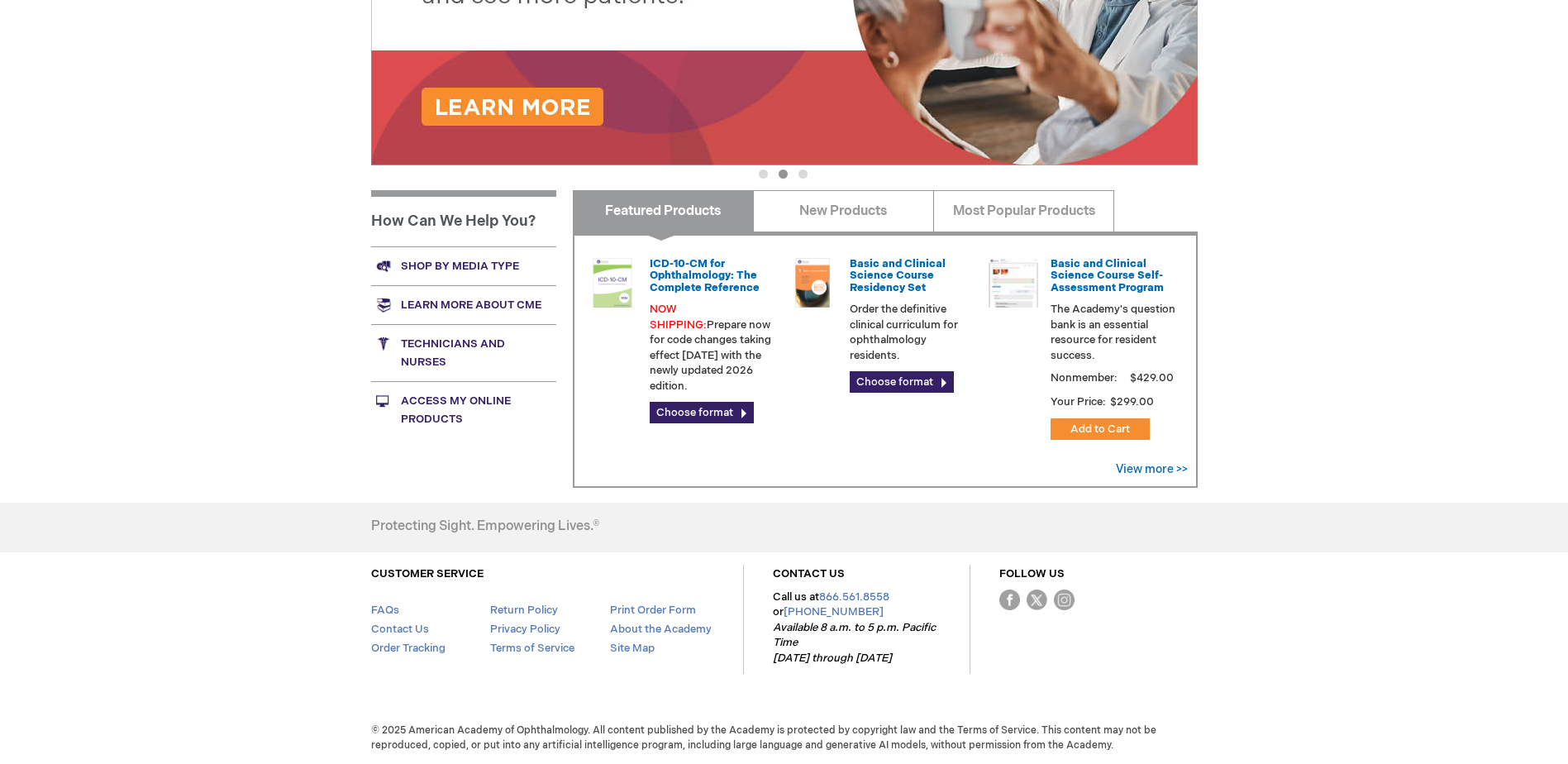
scroll to position [479, 0]
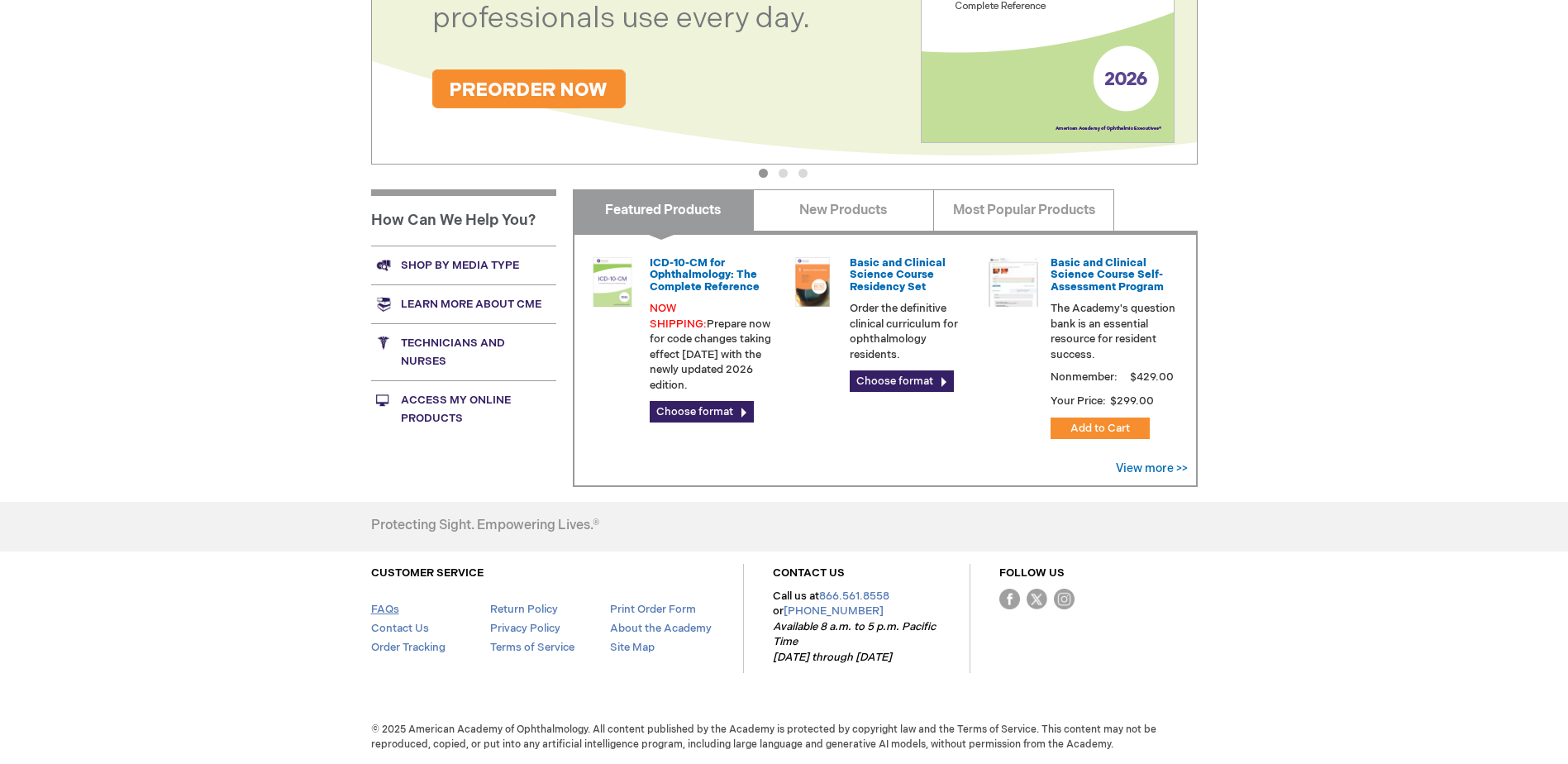
click at [377, 610] on link "FAQs" at bounding box center [385, 609] width 28 height 13
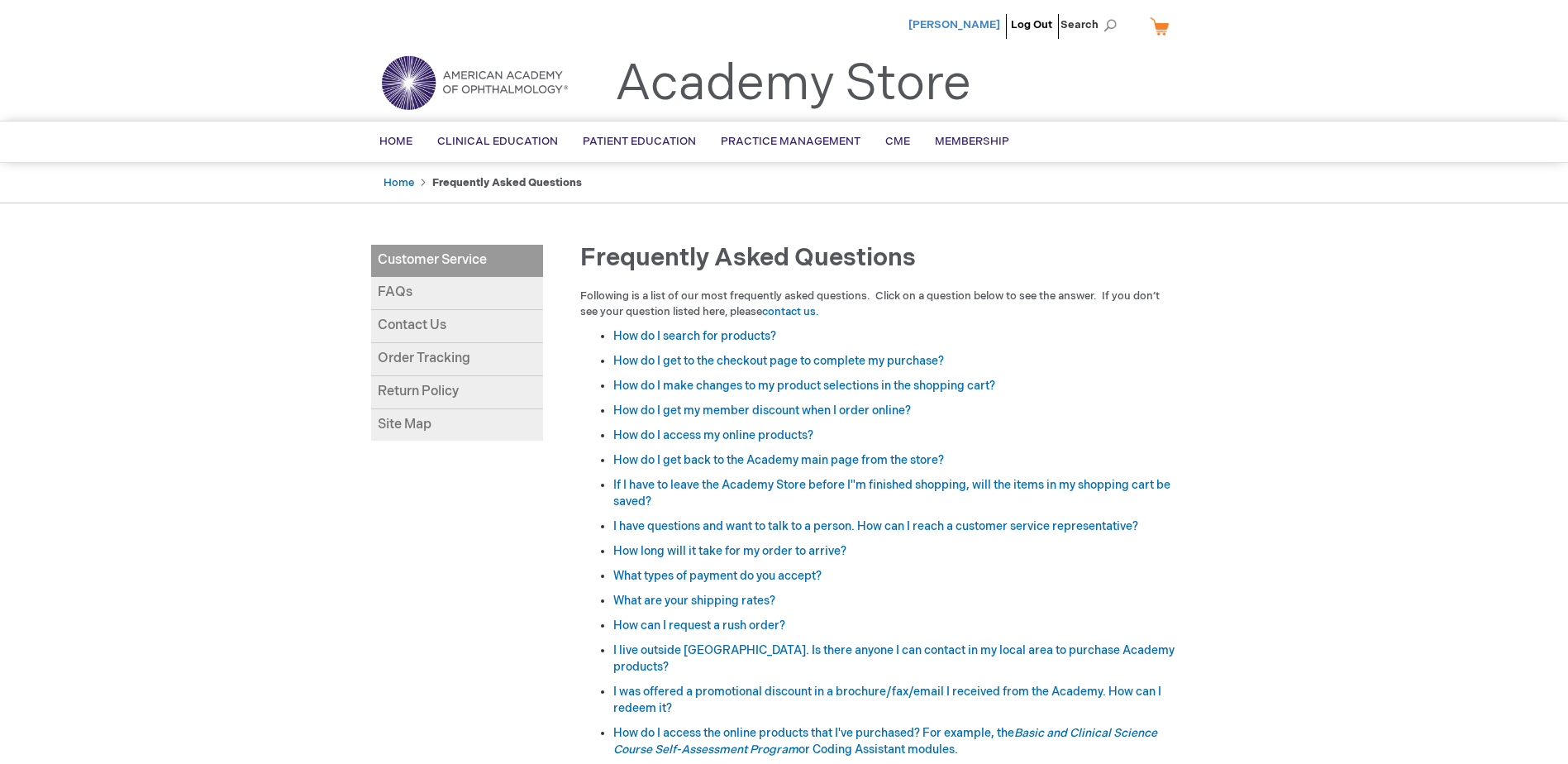
click at [966, 26] on span "[PERSON_NAME]" at bounding box center [954, 25] width 92 height 13
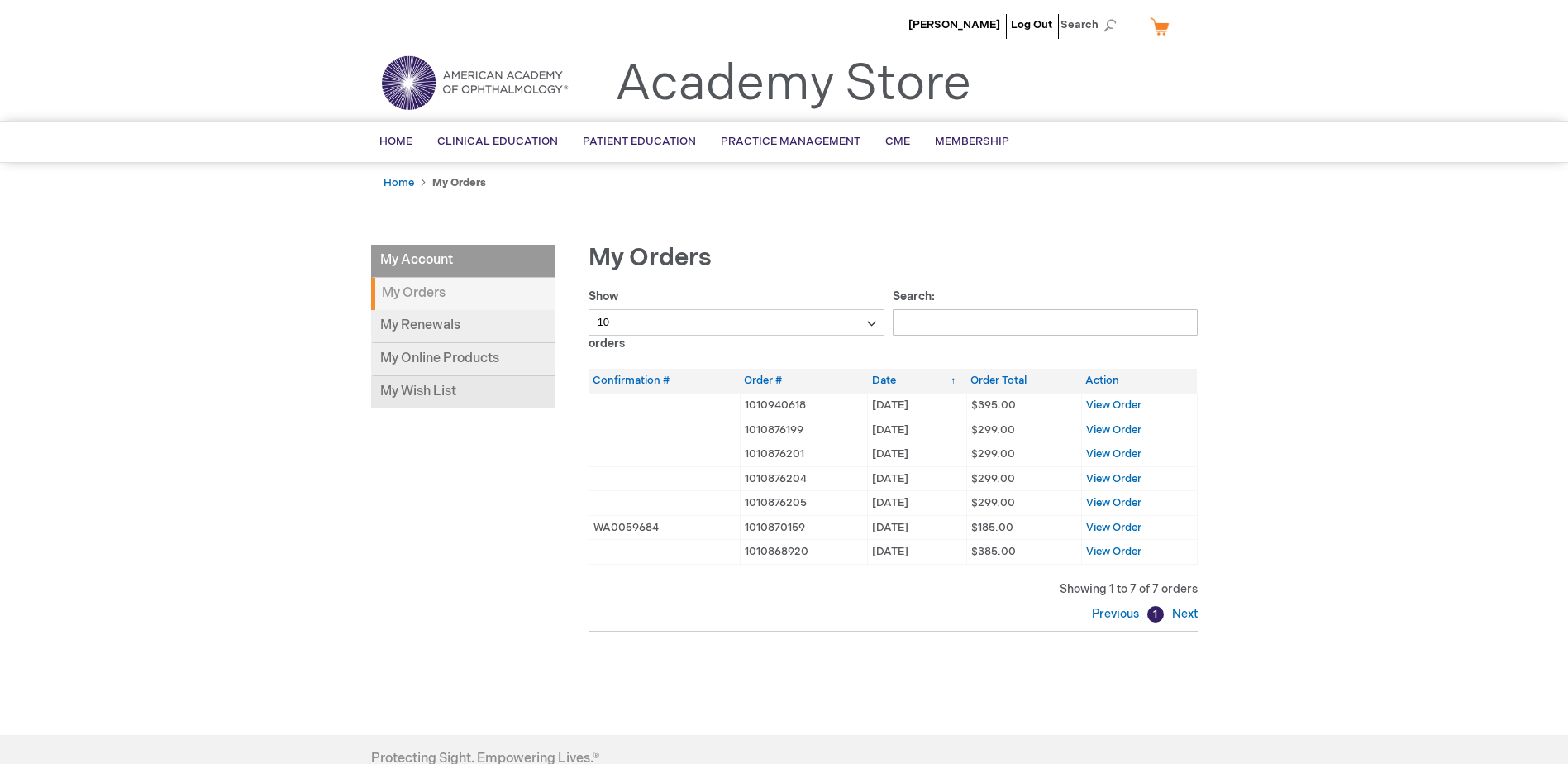
click at [440, 390] on link "My Wish List" at bounding box center [463, 393] width 184 height 32
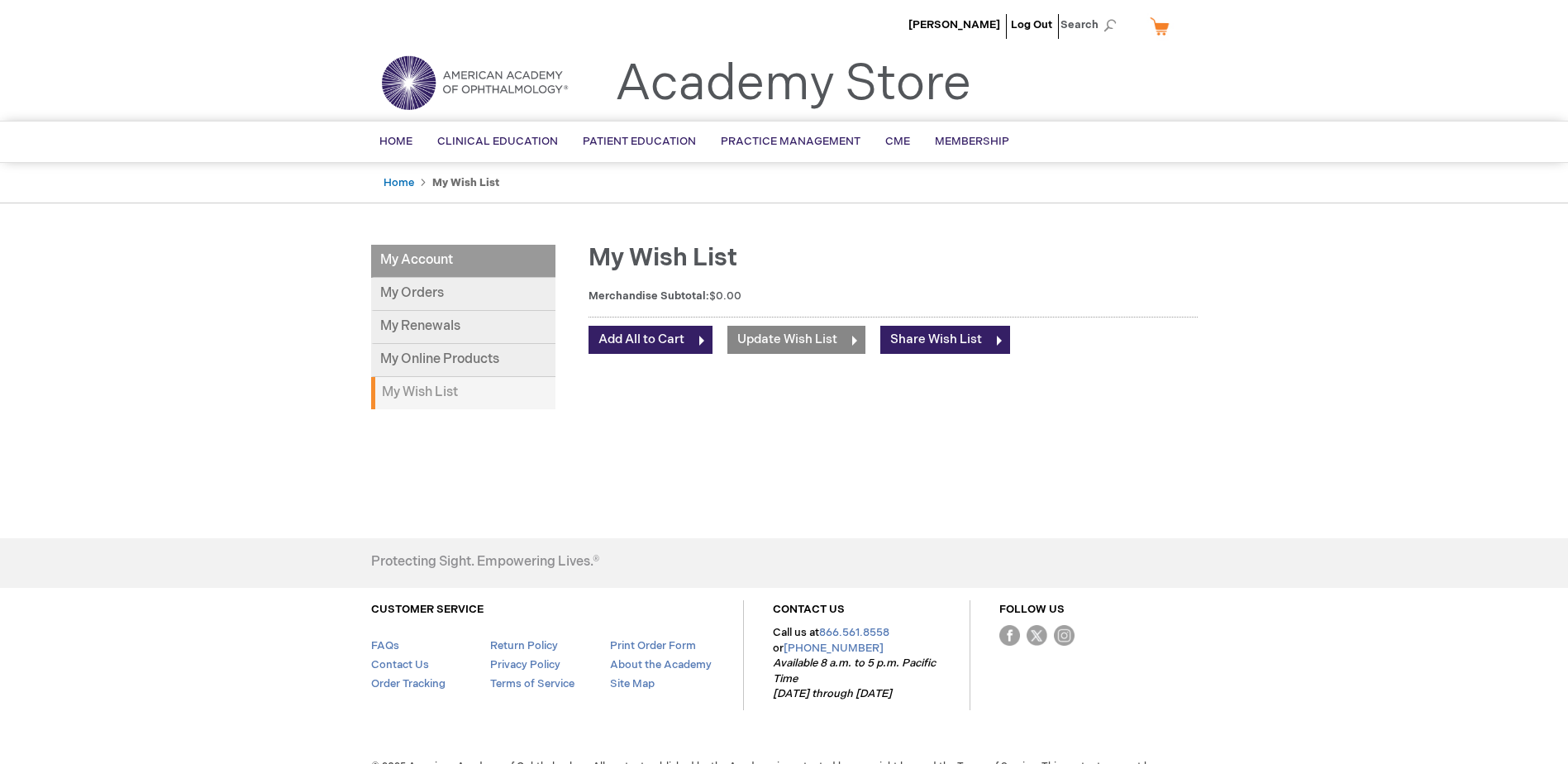
click at [772, 335] on span "Update Wish List" at bounding box center [787, 340] width 100 height 16
click at [1046, 23] on li "Log Out" at bounding box center [1031, 24] width 50 height 50
click at [1039, 28] on link "Log Out" at bounding box center [1031, 25] width 41 height 13
